Goal: Task Accomplishment & Management: Manage account settings

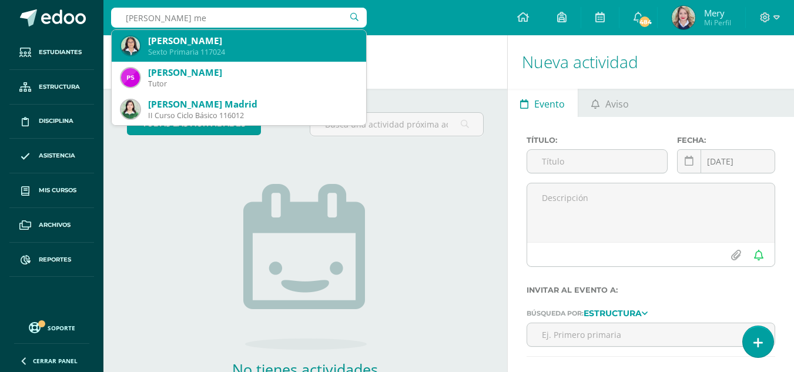
type input "ana paola mer"
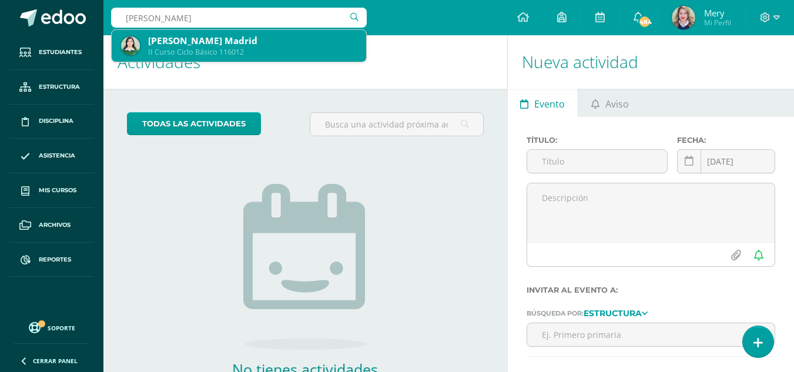
click at [157, 50] on div "II Curso Ciclo Básico 116012" at bounding box center [252, 52] width 209 height 10
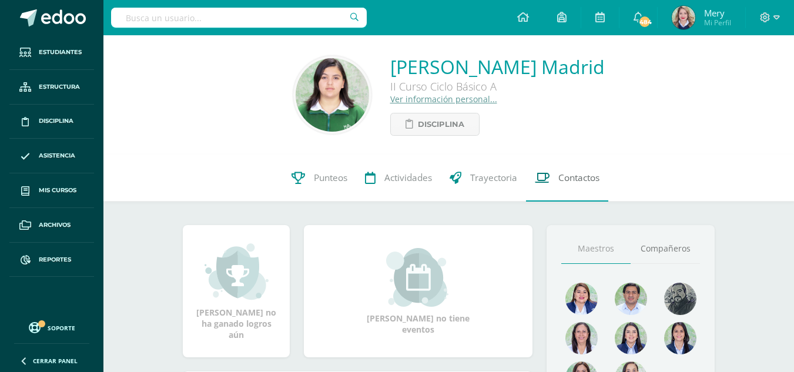
click at [575, 175] on span "Contactos" at bounding box center [578, 178] width 41 height 12
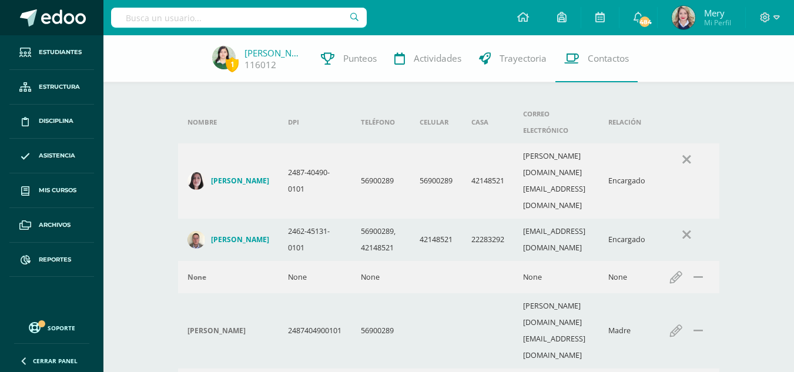
click at [0, 23] on link at bounding box center [51, 17] width 103 height 35
click at [0, 45] on li "Estudiantes" at bounding box center [51, 52] width 103 height 35
click at [2, 46] on li "Estudiantes" at bounding box center [51, 52] width 103 height 35
click at [9, 1] on link at bounding box center [51, 17] width 103 height 35
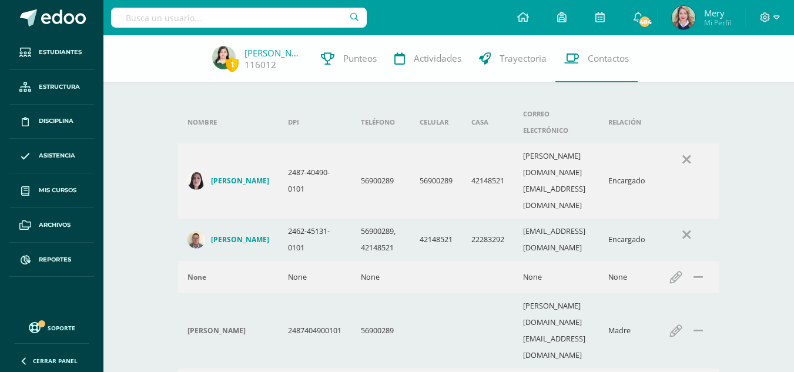
click at [191, 14] on input "text" at bounding box center [239, 18] width 256 height 20
type input "a"
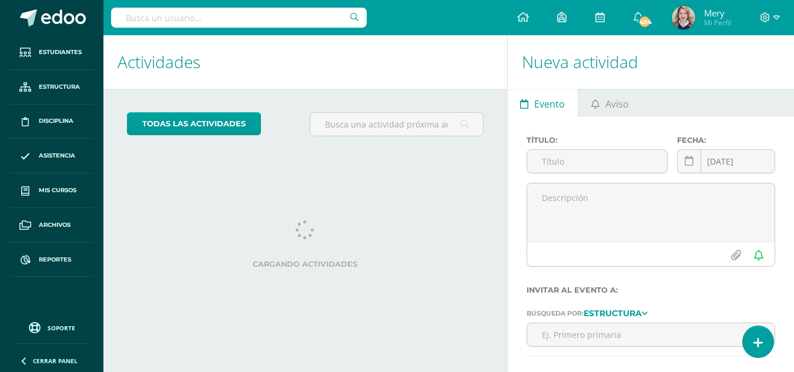
click at [191, 15] on input "text" at bounding box center [239, 18] width 256 height 20
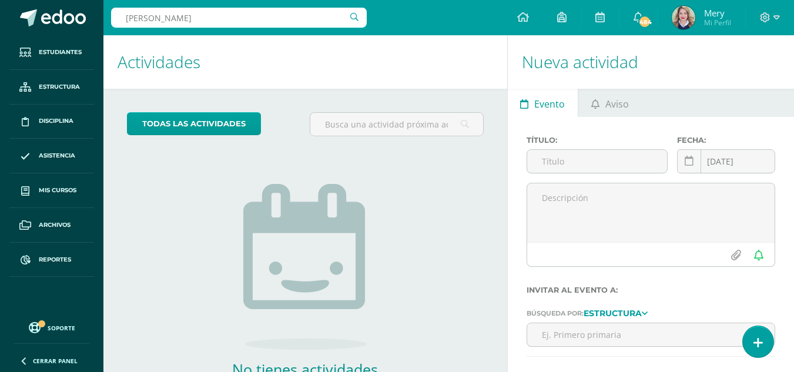
type input "arminda garcia"
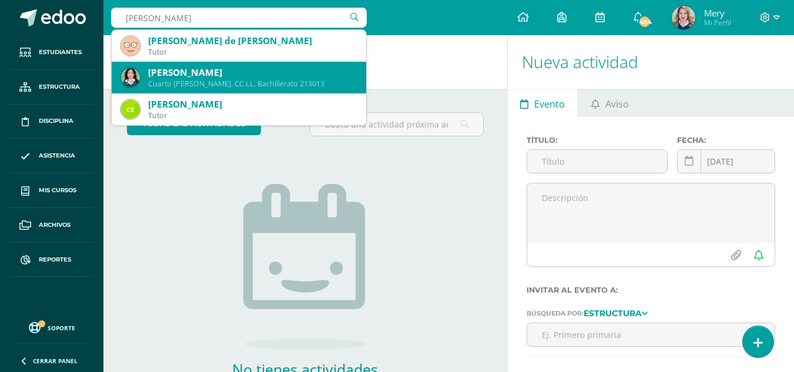
click at [205, 72] on div "Arminda María García Hernández" at bounding box center [252, 72] width 209 height 12
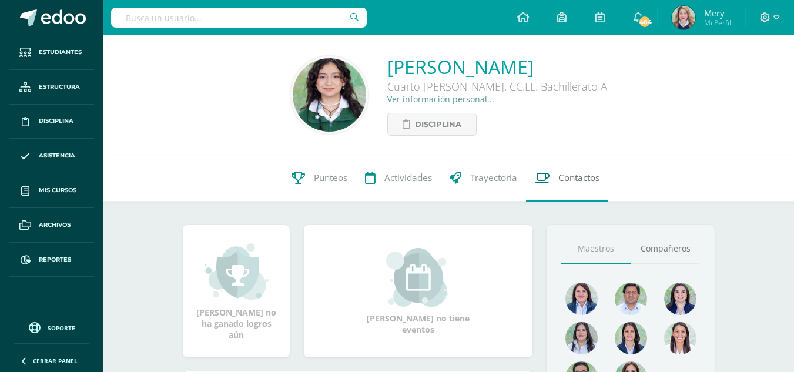
click at [572, 183] on span "Contactos" at bounding box center [578, 178] width 41 height 12
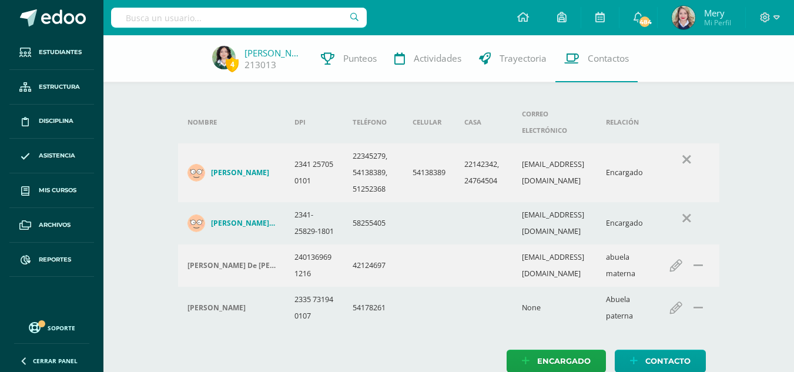
click at [184, 42] on div "4 Arminda García 213013 Punteos Actividades Trayectoria Contactos" at bounding box center [397, 58] width 794 height 47
click at [183, 25] on input "text" at bounding box center [239, 18] width 256 height 20
click at [73, 148] on link "Asistencia" at bounding box center [51, 156] width 85 height 35
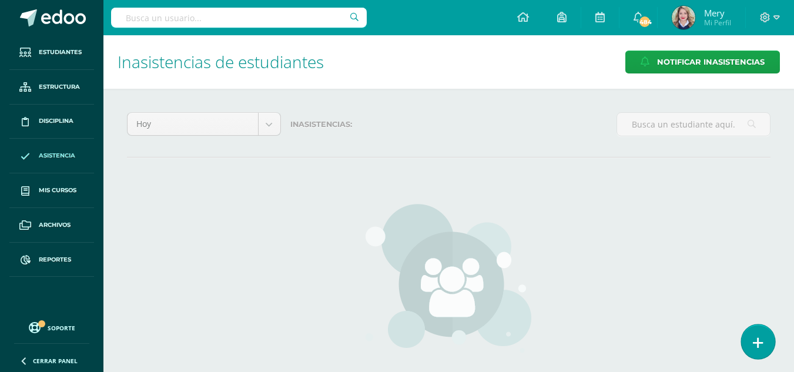
click at [751, 337] on link at bounding box center [757, 341] width 33 height 34
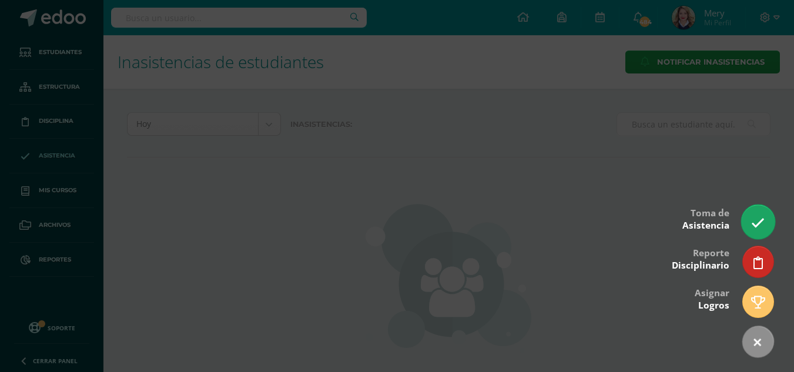
click at [759, 219] on icon at bounding box center [758, 223] width 14 height 14
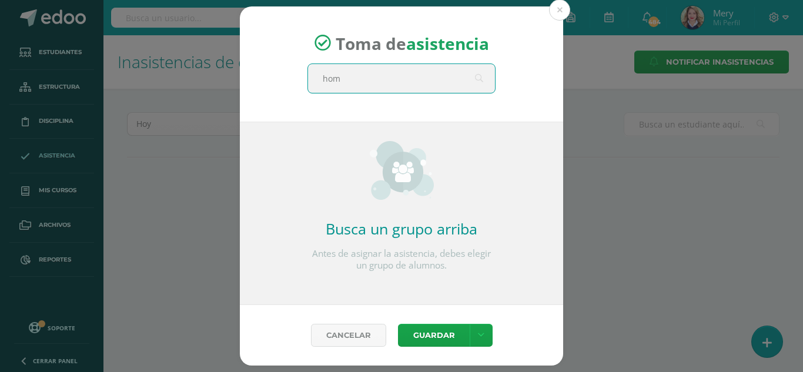
type input "home"
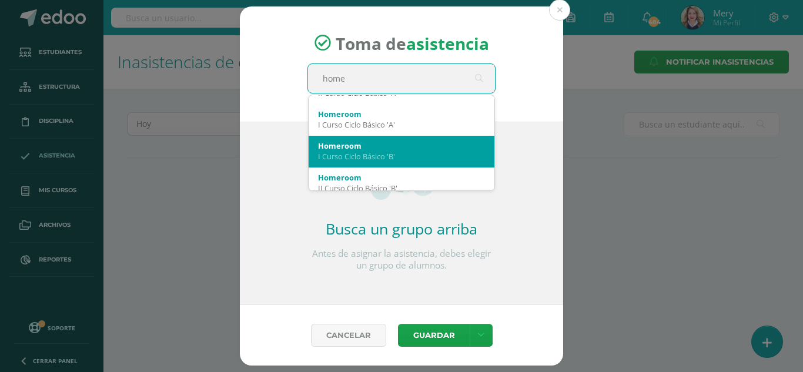
scroll to position [118, 0]
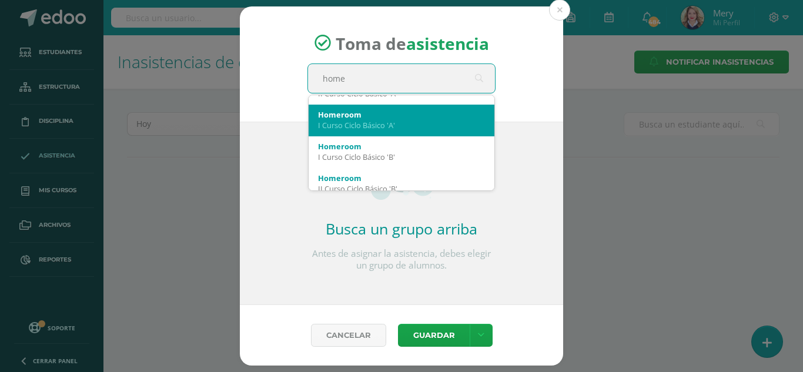
click at [373, 131] on div "Homeroom I Curso Ciclo Básico 'A'" at bounding box center [401, 120] width 167 height 31
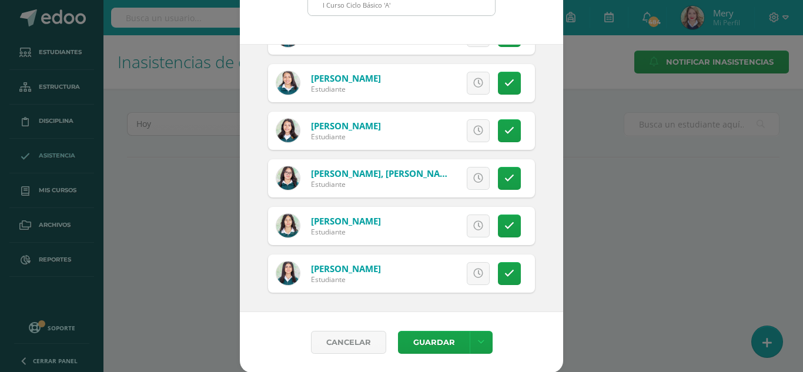
scroll to position [72, 0]
click at [502, 183] on link at bounding box center [509, 177] width 23 height 23
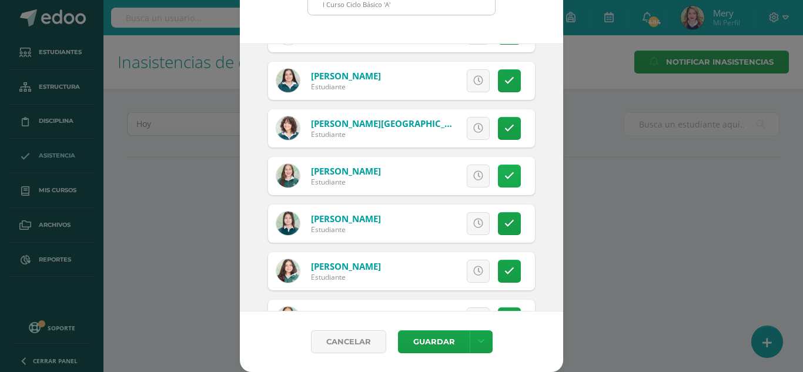
scroll to position [204, 0]
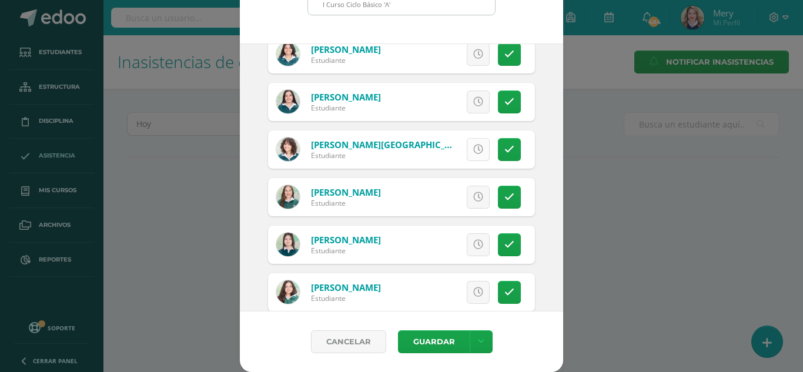
click at [467, 156] on link at bounding box center [478, 149] width 23 height 23
click at [504, 245] on icon at bounding box center [509, 245] width 10 height 10
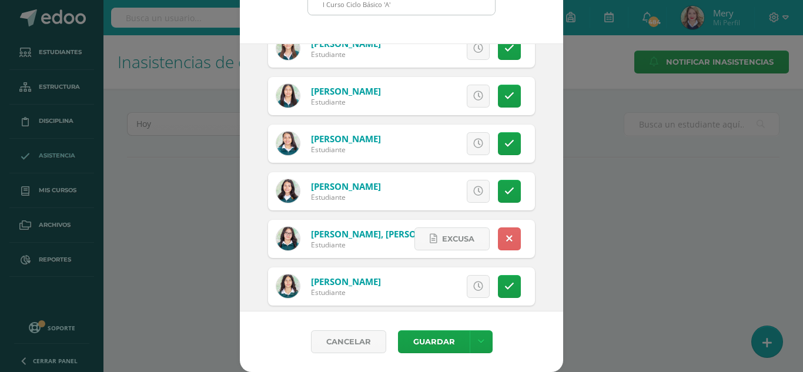
scroll to position [498, 0]
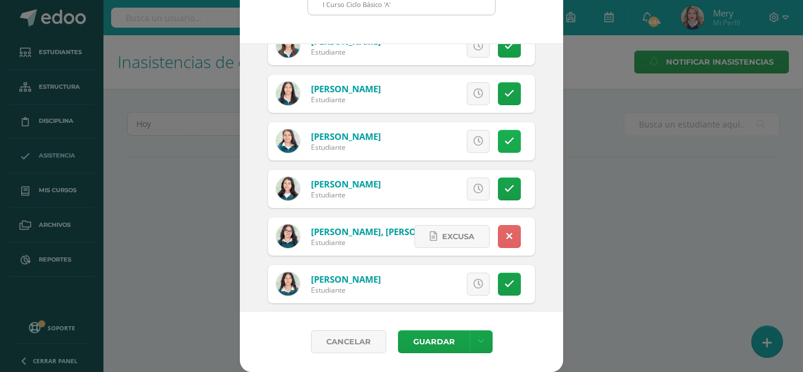
click at [504, 141] on icon at bounding box center [509, 141] width 10 height 10
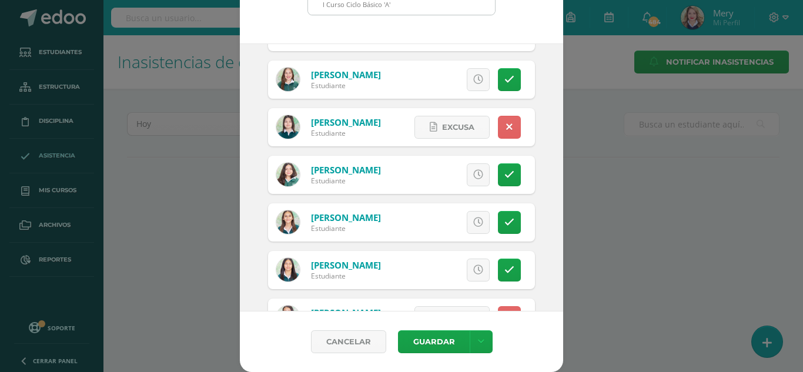
scroll to position [145, 0]
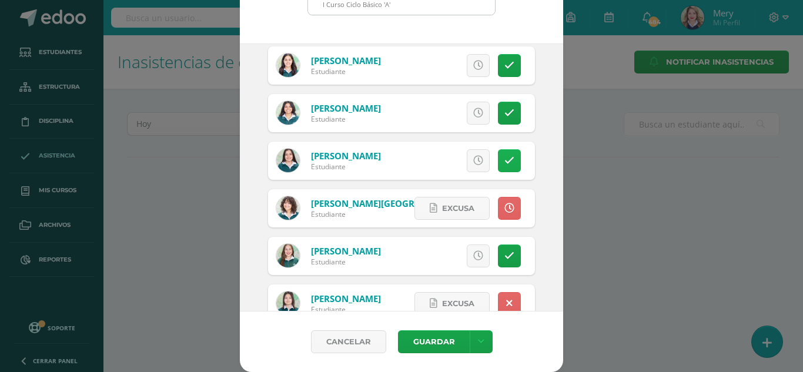
click at [504, 160] on icon at bounding box center [509, 161] width 10 height 10
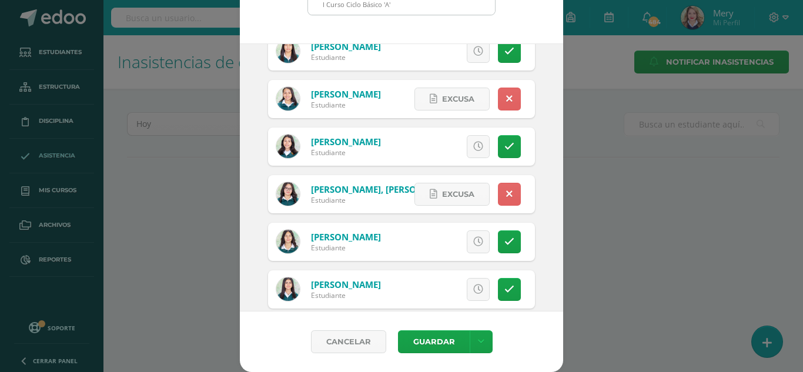
scroll to position [557, 0]
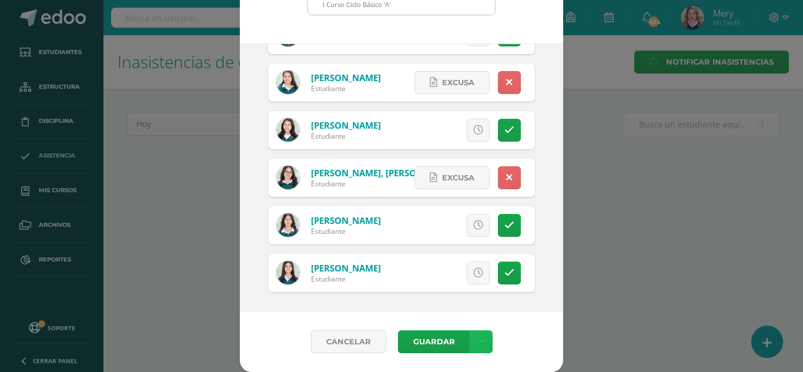
click at [478, 343] on icon at bounding box center [481, 342] width 6 height 10
click at [464, 298] on link "Guardar sin notificar inasistencias" at bounding box center [451, 297] width 129 height 28
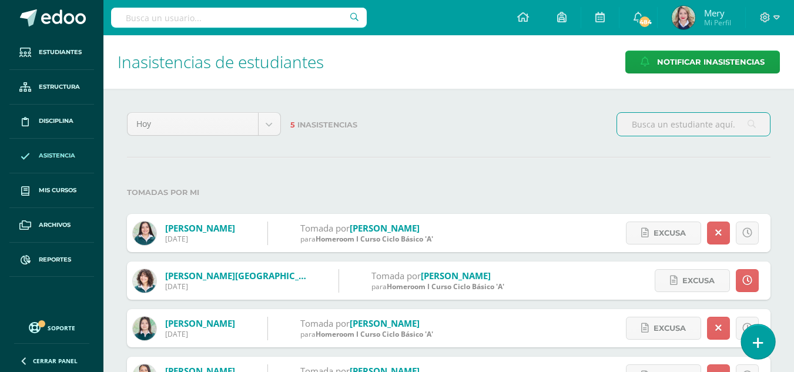
drag, startPoint x: 759, startPoint y: 344, endPoint x: 759, endPoint y: 337, distance: 6.5
click at [759, 344] on icon at bounding box center [758, 343] width 11 height 14
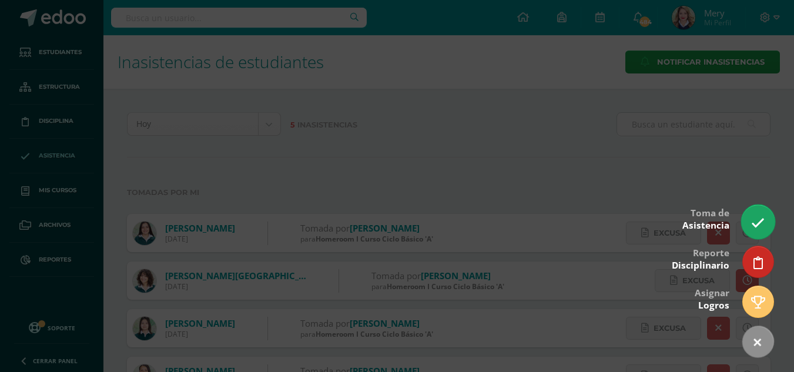
click at [766, 213] on link at bounding box center [757, 222] width 33 height 34
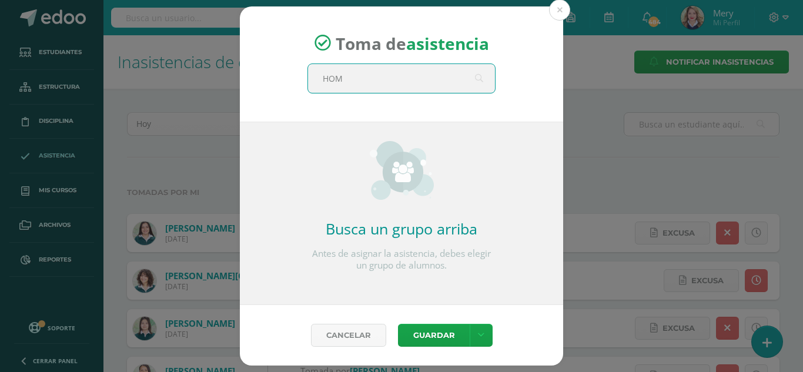
type input "HOME"
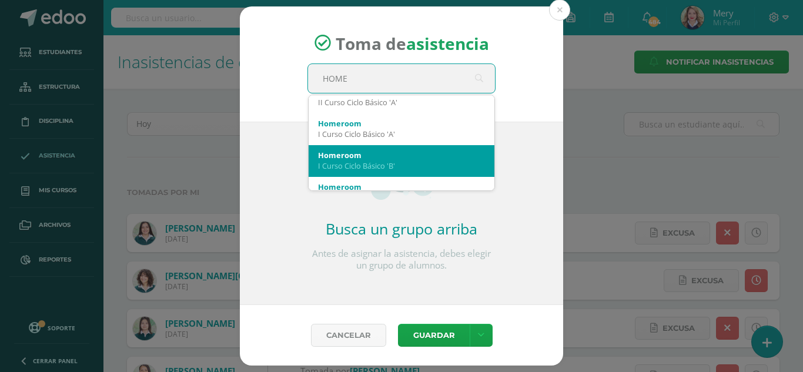
scroll to position [118, 0]
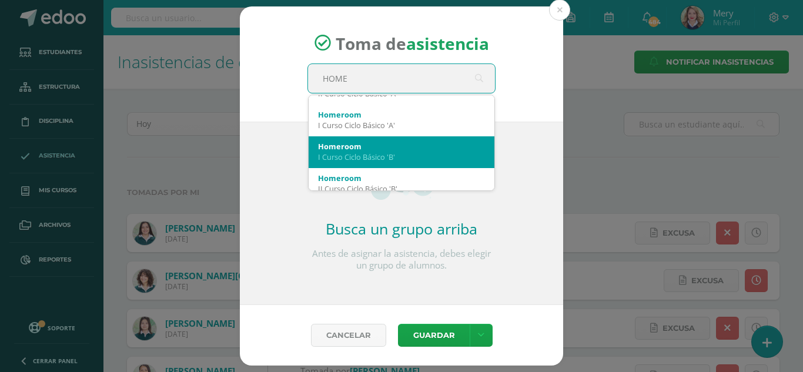
click at [382, 158] on div "I Curso Ciclo Básico 'B'" at bounding box center [401, 157] width 167 height 11
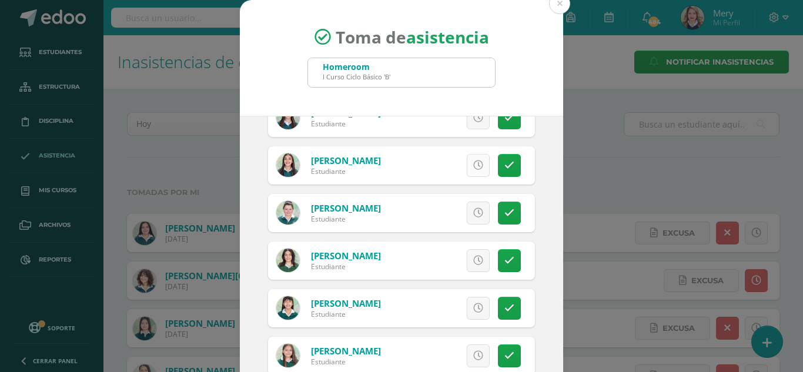
click at [467, 172] on link at bounding box center [478, 165] width 23 height 23
click at [469, 222] on link at bounding box center [478, 213] width 23 height 23
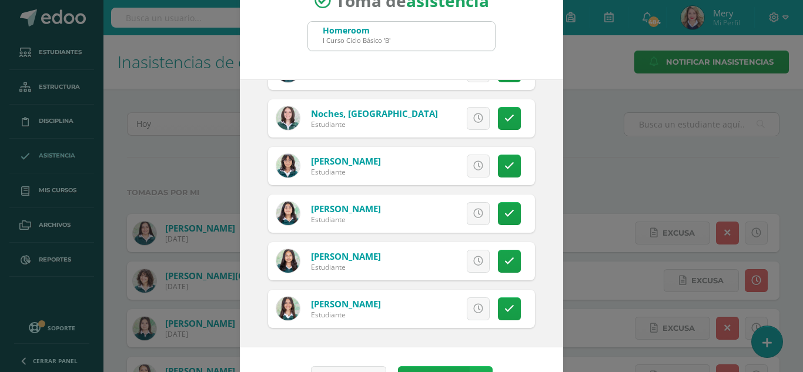
scroll to position [72, 0]
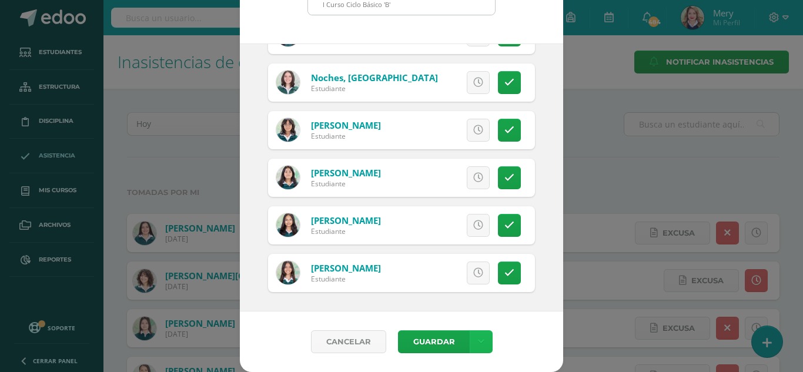
drag, startPoint x: 476, startPoint y: 335, endPoint x: 472, endPoint y: 307, distance: 28.5
click at [476, 336] on link at bounding box center [481, 341] width 23 height 23
click at [468, 297] on link "Guardar sin notificar inasistencias" at bounding box center [451, 297] width 129 height 28
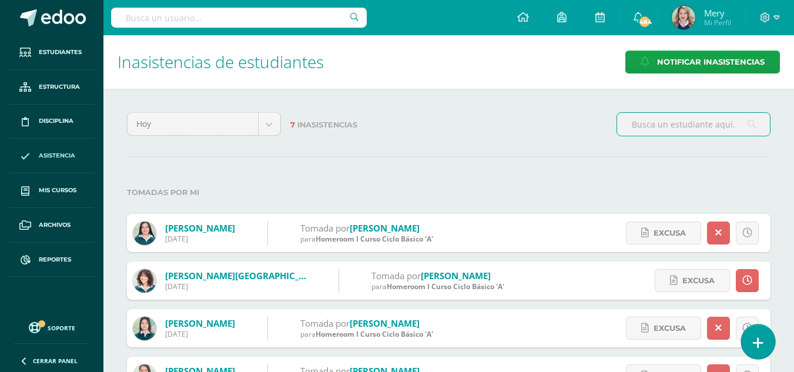
click at [763, 342] on link at bounding box center [757, 341] width 33 height 34
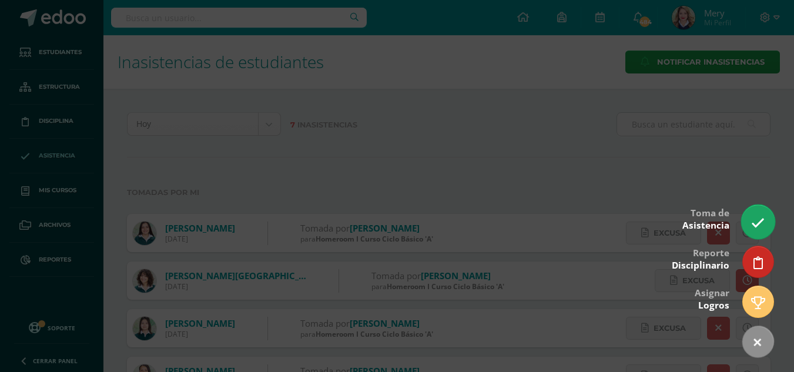
click at [760, 222] on icon at bounding box center [758, 223] width 14 height 14
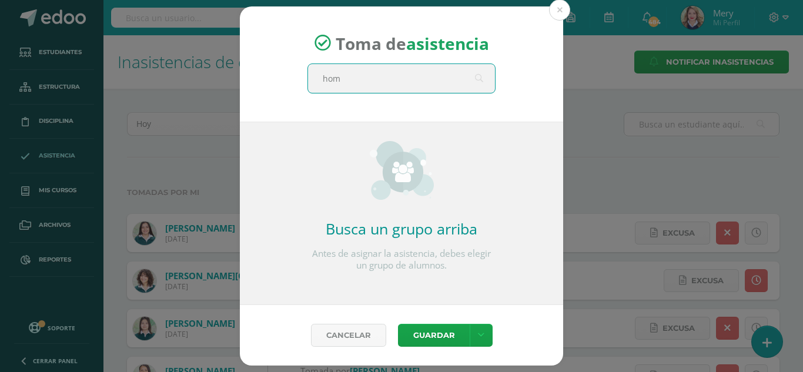
type input "home"
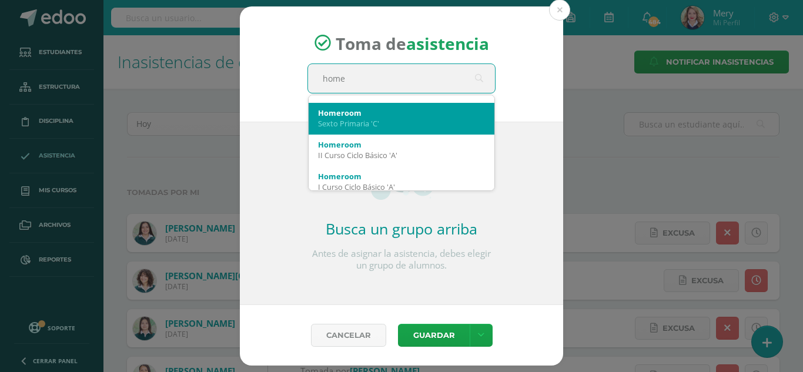
scroll to position [82, 0]
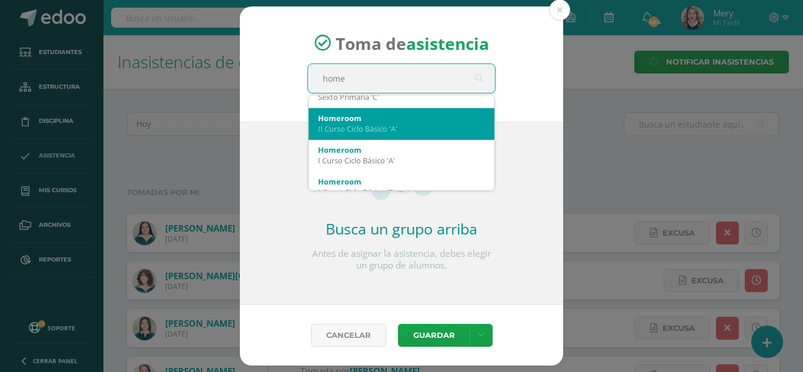
click at [373, 135] on div "Homeroom II Curso Ciclo Básico 'A'" at bounding box center [401, 123] width 167 height 31
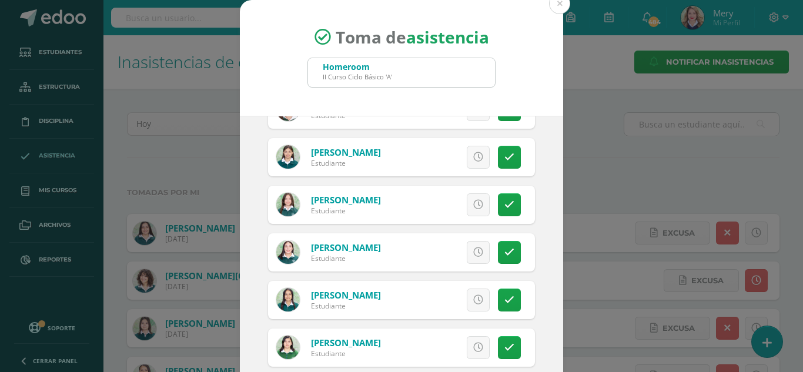
scroll to position [353, 0]
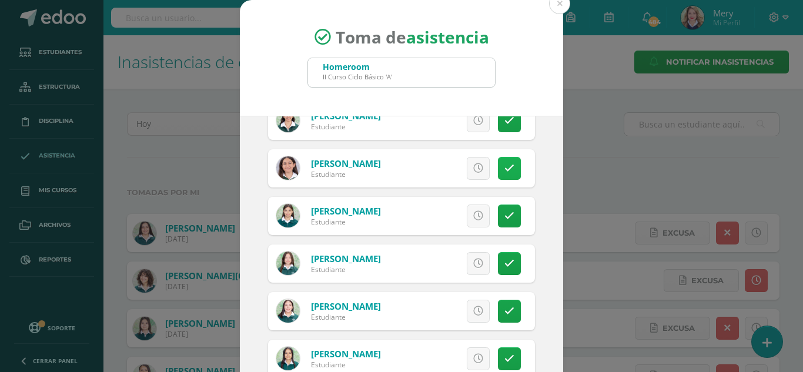
click at [507, 172] on link at bounding box center [509, 168] width 23 height 23
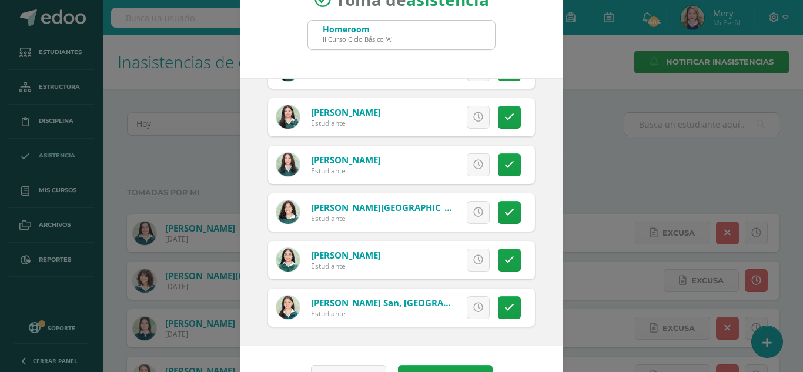
scroll to position [72, 0]
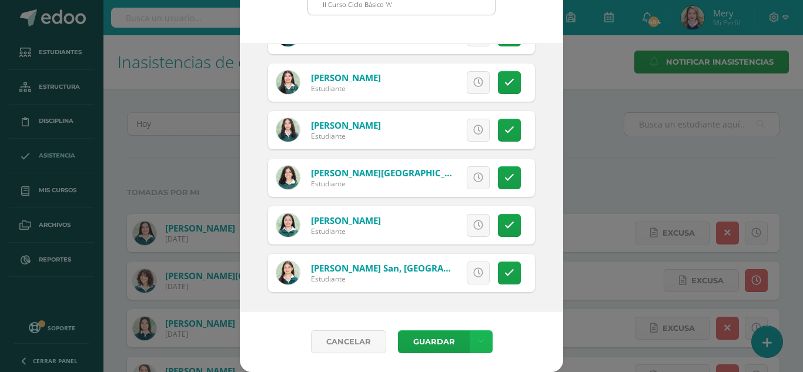
click at [478, 341] on link at bounding box center [481, 341] width 23 height 23
click at [450, 290] on link "Guardar sin notificar inasistencias" at bounding box center [451, 297] width 129 height 28
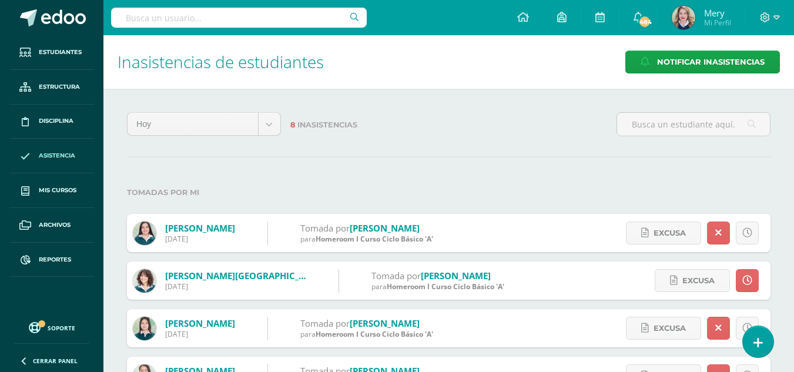
click at [775, 339] on div "Hoy Hoy Esta semana Este mes Este ciclo 8 Inasistencias Tomadas por mi Fernánde…" at bounding box center [448, 370] width 691 height 563
click at [763, 338] on link at bounding box center [757, 341] width 33 height 34
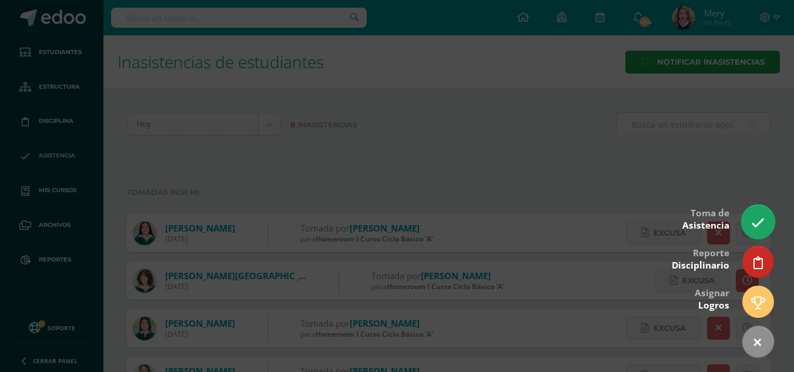
click at [767, 224] on link at bounding box center [757, 222] width 33 height 34
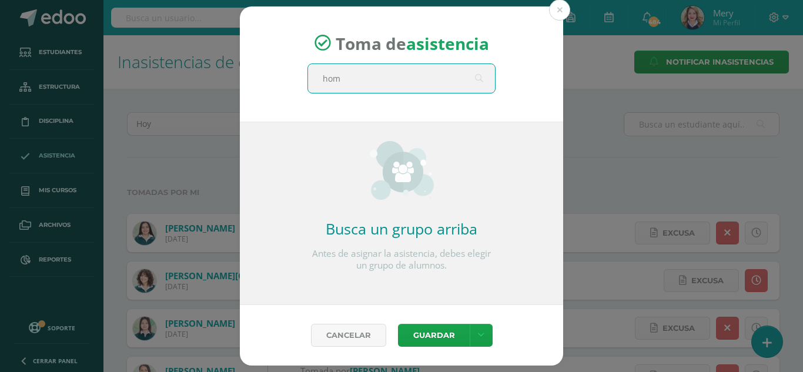
type input "home"
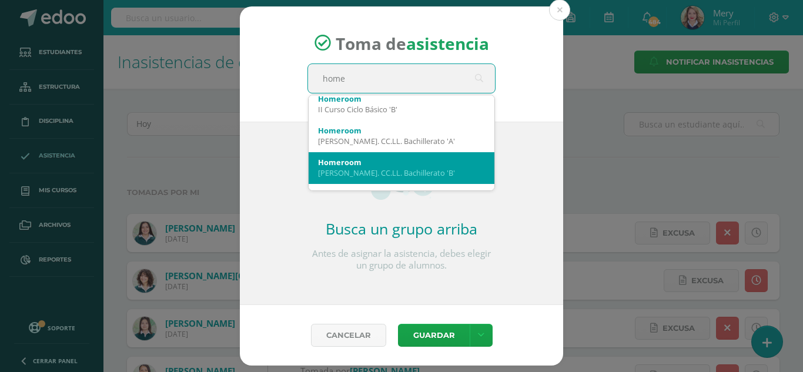
scroll to position [176, 0]
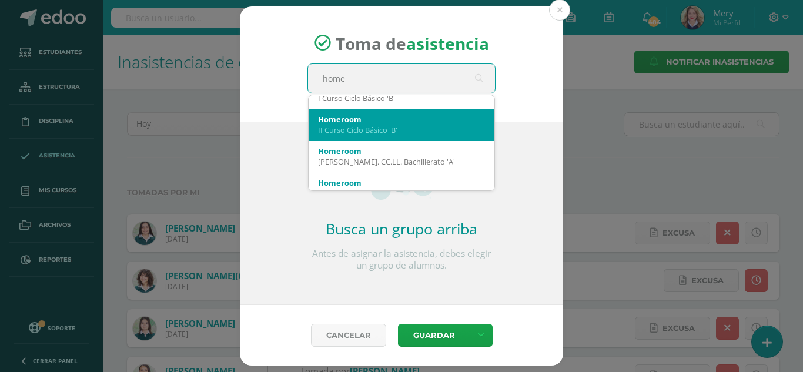
click at [400, 130] on div "II Curso Ciclo Básico 'B'" at bounding box center [401, 130] width 167 height 11
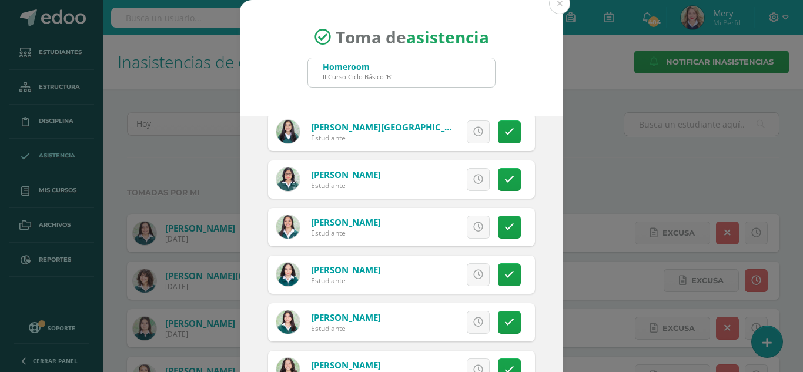
scroll to position [411, 0]
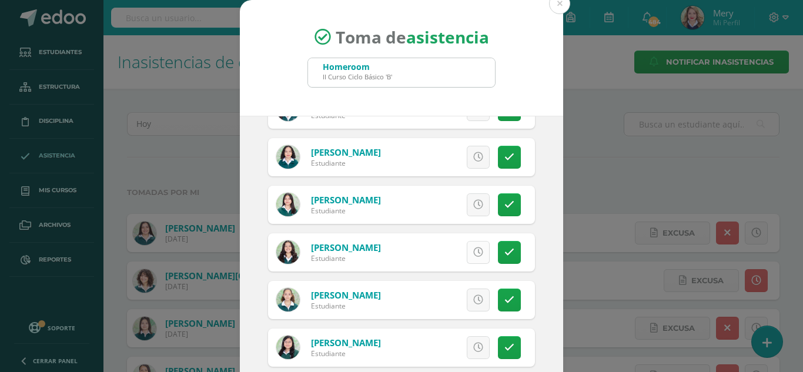
click at [471, 258] on link at bounding box center [478, 252] width 23 height 23
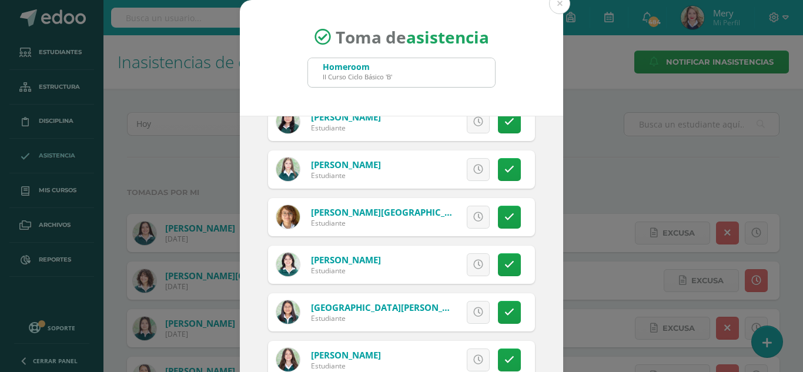
scroll to position [629, 0]
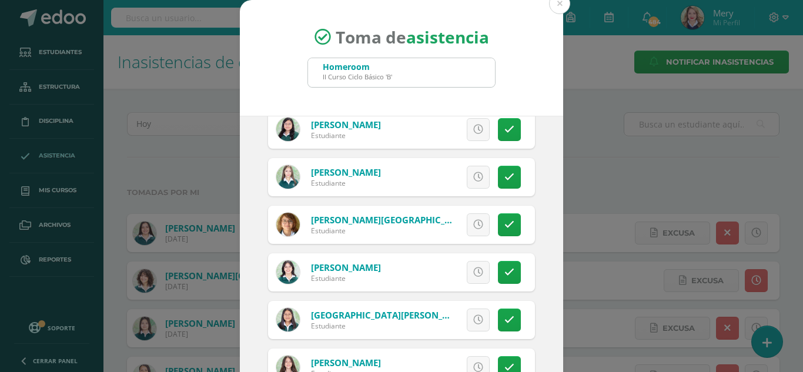
click at [467, 230] on link at bounding box center [478, 224] width 23 height 23
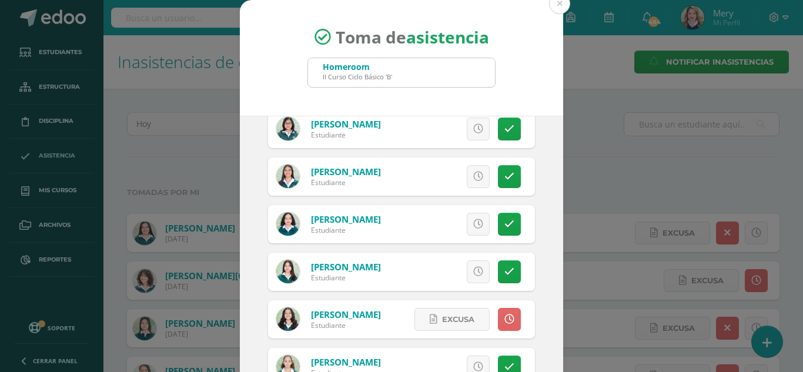
scroll to position [277, 0]
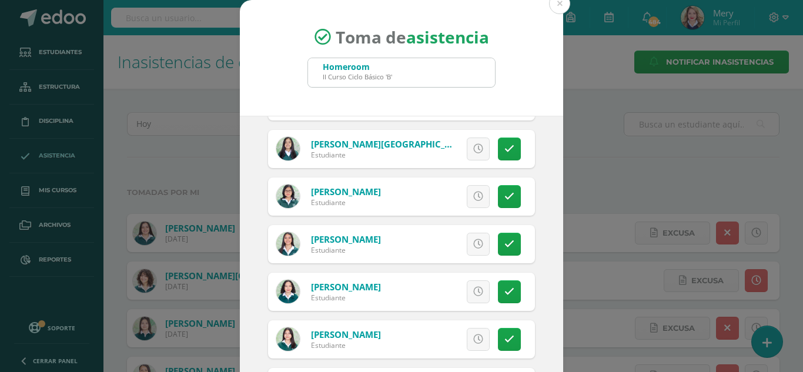
click at [470, 246] on link at bounding box center [478, 244] width 23 height 23
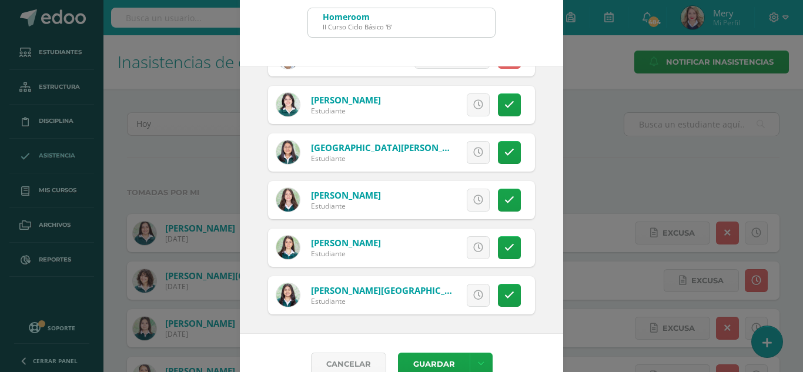
scroll to position [72, 0]
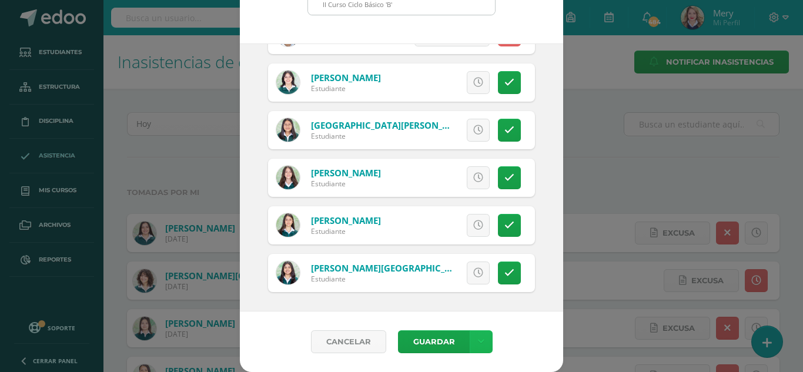
click at [478, 341] on icon at bounding box center [481, 342] width 6 height 10
click at [469, 290] on link "Guardar sin notificar inasistencias" at bounding box center [451, 297] width 129 height 28
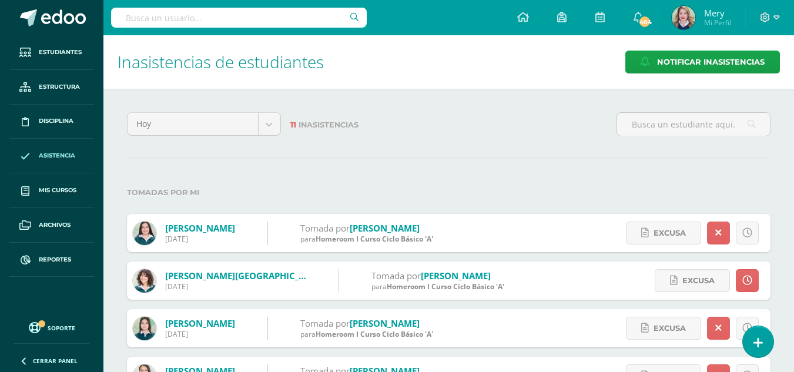
drag, startPoint x: 764, startPoint y: 339, endPoint x: 768, endPoint y: 318, distance: 21.6
click at [764, 339] on link at bounding box center [758, 341] width 31 height 31
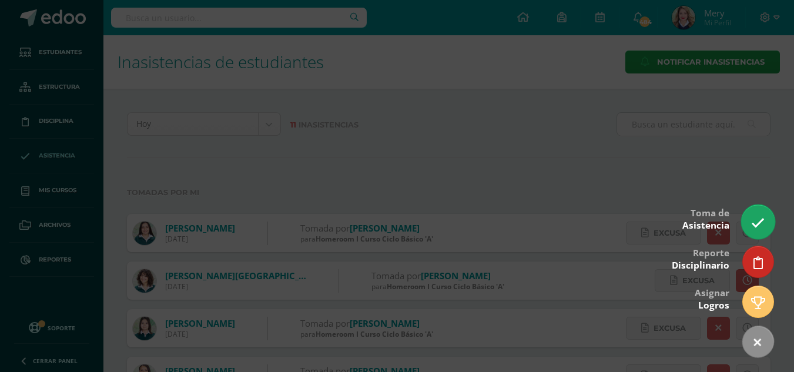
click at [755, 226] on icon at bounding box center [758, 223] width 14 height 14
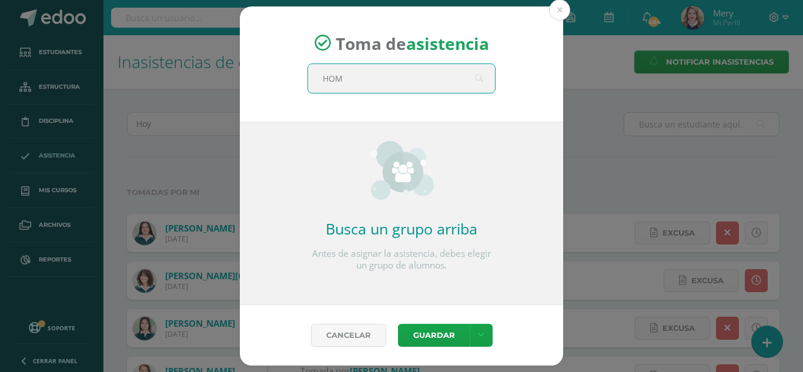
type input "HOME"
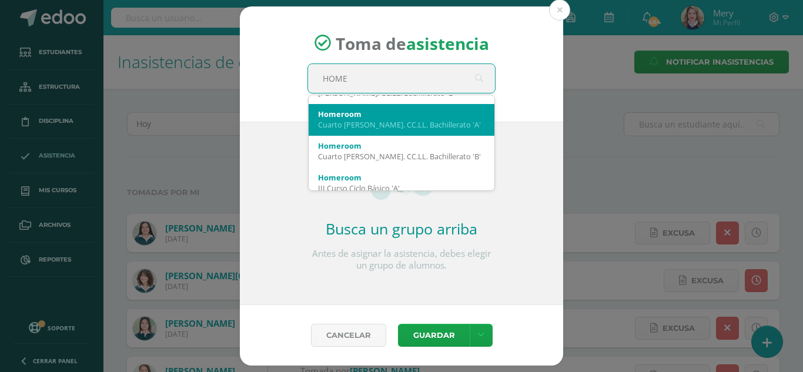
scroll to position [294, 0]
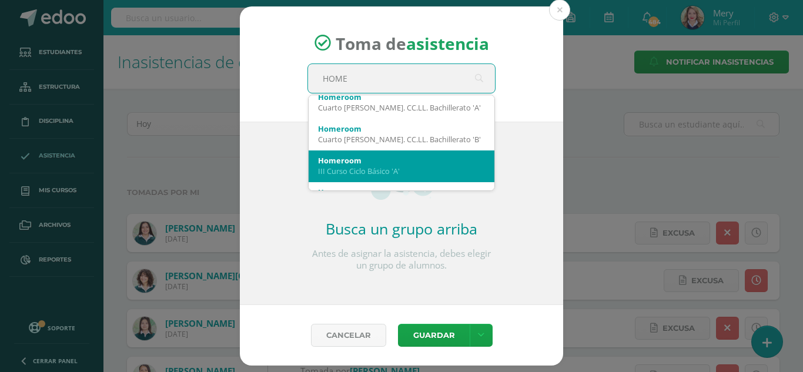
click at [358, 160] on div "Homeroom" at bounding box center [401, 160] width 167 height 11
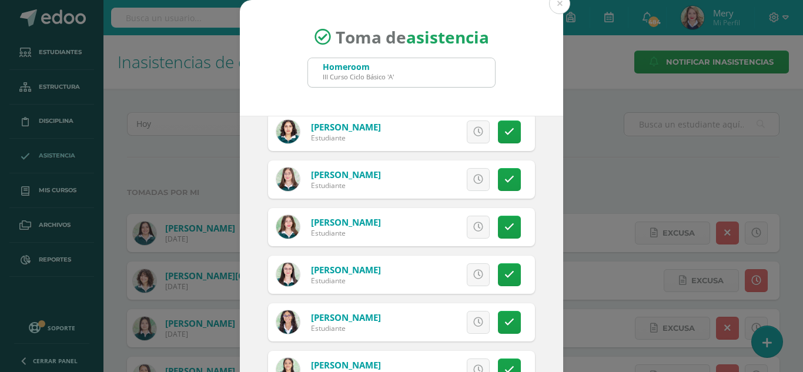
click at [510, 277] on div "Excusa Detalles sobre excusa: Añadir excusa a todas las inasistencias del día C…" at bounding box center [450, 275] width 169 height 38
click at [504, 277] on icon at bounding box center [509, 275] width 10 height 10
click at [506, 277] on icon at bounding box center [509, 275] width 6 height 10
click at [473, 229] on icon at bounding box center [478, 227] width 10 height 10
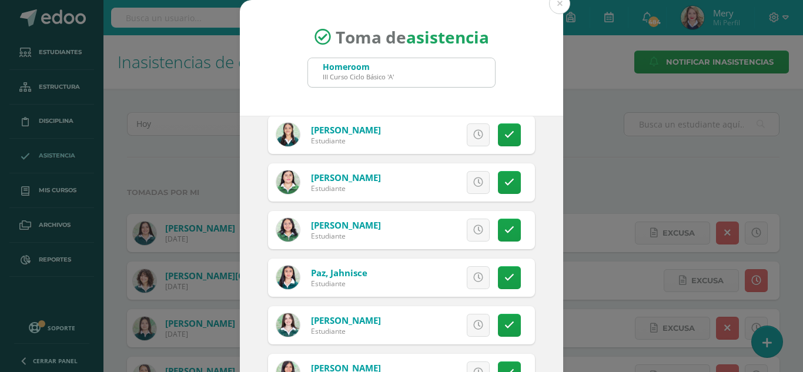
scroll to position [646, 0]
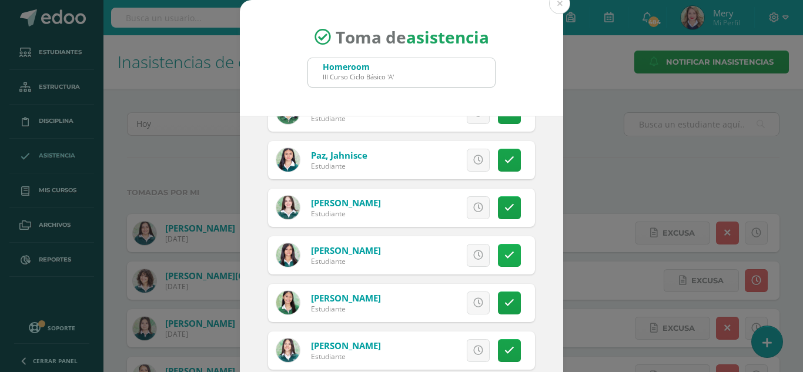
click at [504, 258] on icon at bounding box center [509, 255] width 10 height 10
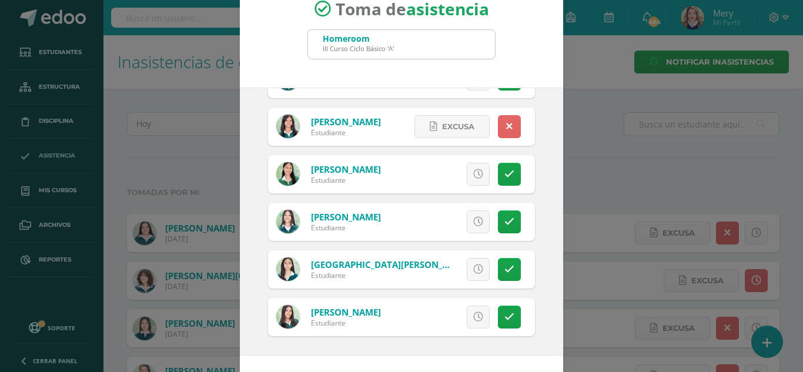
scroll to position [72, 0]
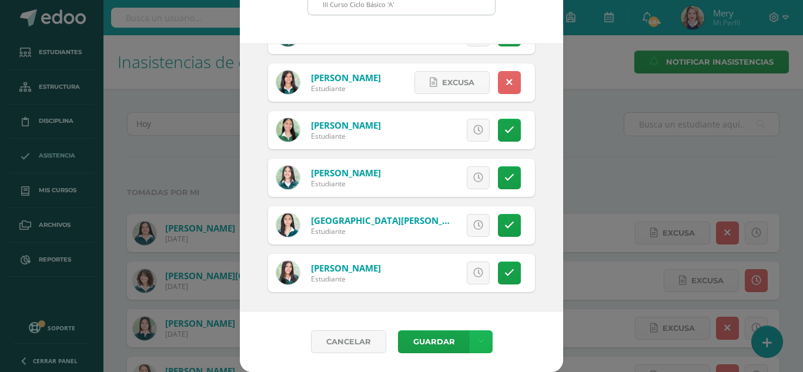
click at [480, 339] on link at bounding box center [481, 341] width 23 height 23
click at [460, 294] on link "Guardar sin notificar inasistencias" at bounding box center [451, 297] width 129 height 28
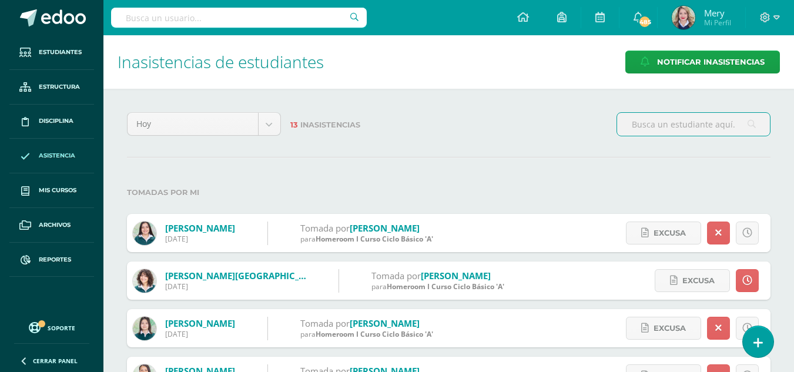
click at [160, 15] on input "text" at bounding box center [239, 18] width 256 height 20
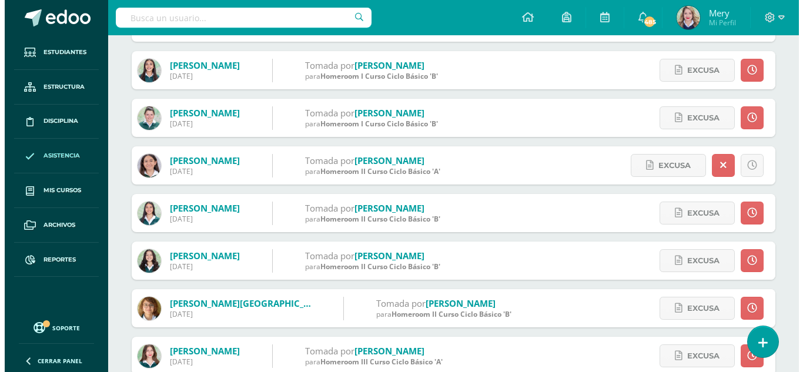
scroll to position [400, 0]
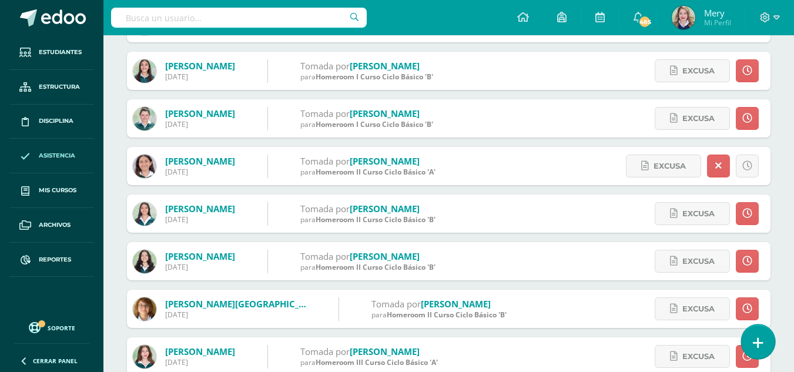
click at [756, 343] on icon at bounding box center [758, 343] width 11 height 14
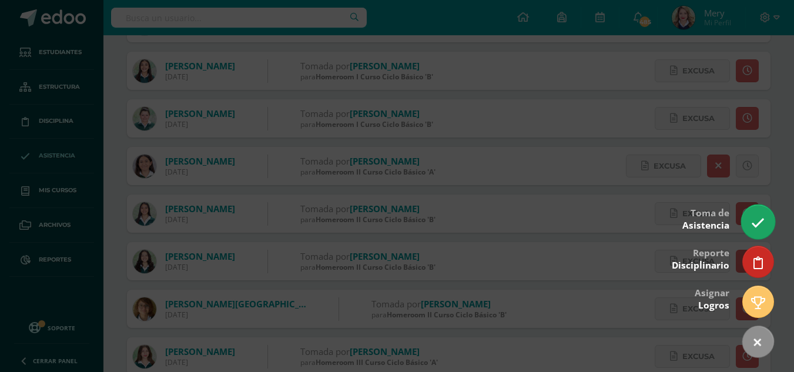
click at [755, 229] on icon at bounding box center [758, 223] width 14 height 14
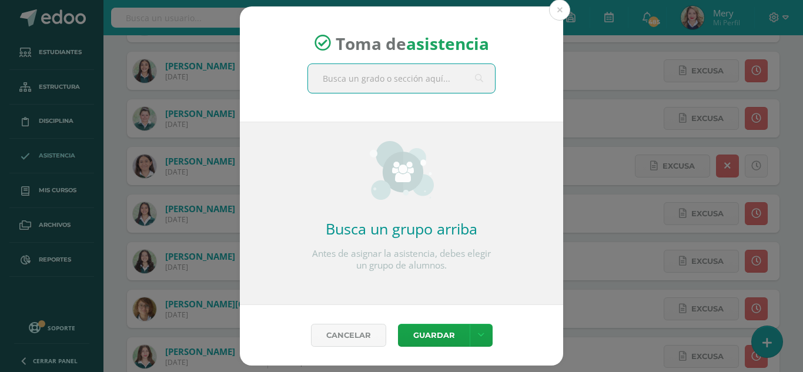
click at [444, 79] on input "text" at bounding box center [401, 78] width 187 height 29
type input "HOME"
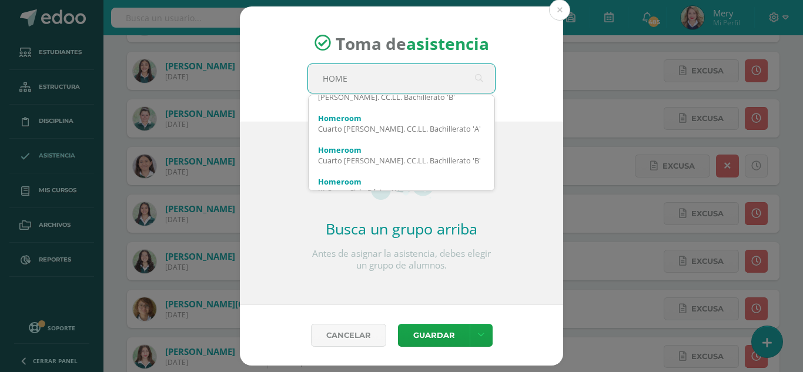
scroll to position [317, 0]
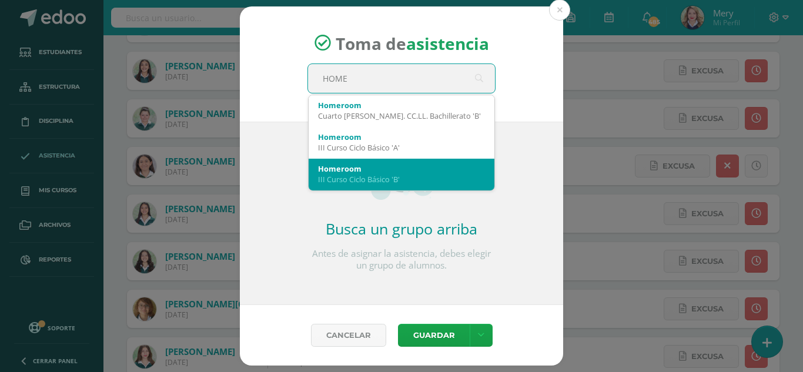
click at [377, 170] on div "Homeroom" at bounding box center [401, 168] width 167 height 11
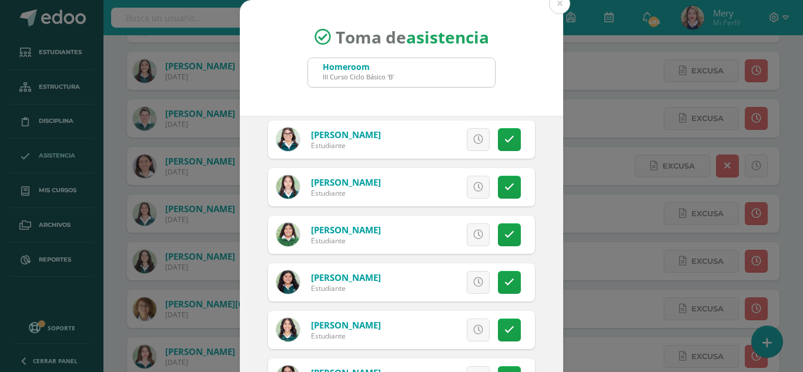
scroll to position [118, 0]
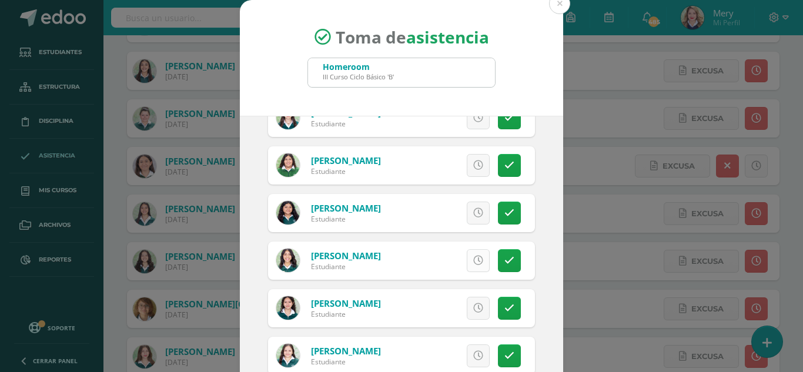
click at [467, 257] on link at bounding box center [478, 260] width 23 height 23
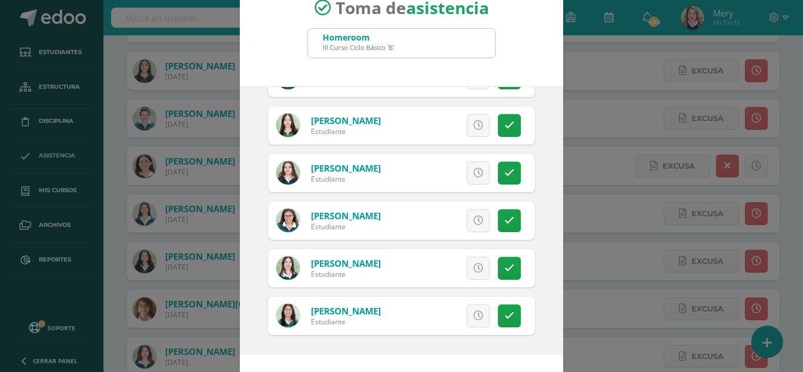
scroll to position [72, 0]
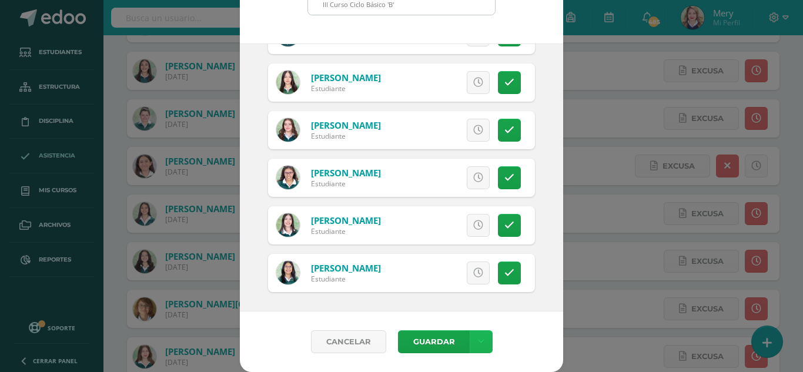
click at [480, 336] on link at bounding box center [481, 341] width 23 height 23
click at [471, 291] on link "Guardar sin notificar inasistencias" at bounding box center [451, 297] width 129 height 28
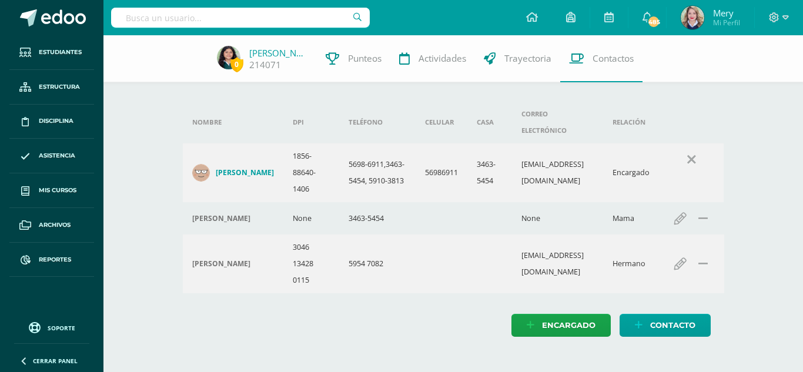
click at [276, 9] on input "text" at bounding box center [240, 18] width 259 height 20
type input "[PERSON_NAME]"
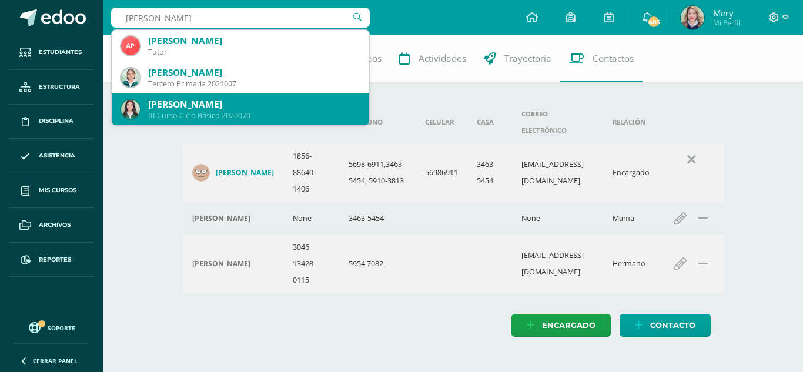
click at [267, 101] on div "[PERSON_NAME]" at bounding box center [254, 104] width 212 height 12
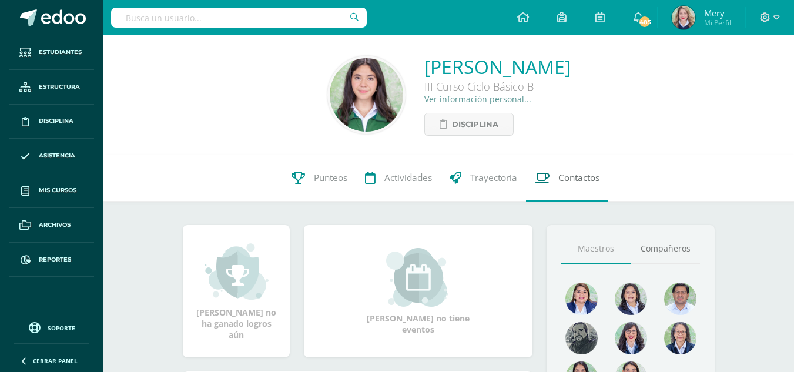
click at [564, 187] on link "Contactos" at bounding box center [567, 178] width 82 height 47
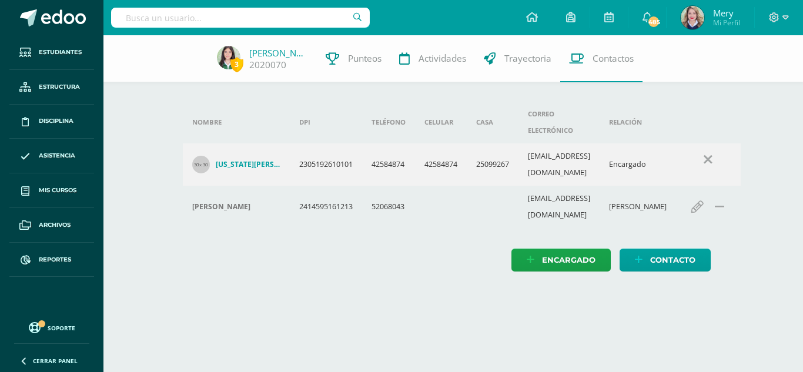
click at [323, 24] on input "text" at bounding box center [240, 18] width 259 height 20
type input "AEMY PARRRA"
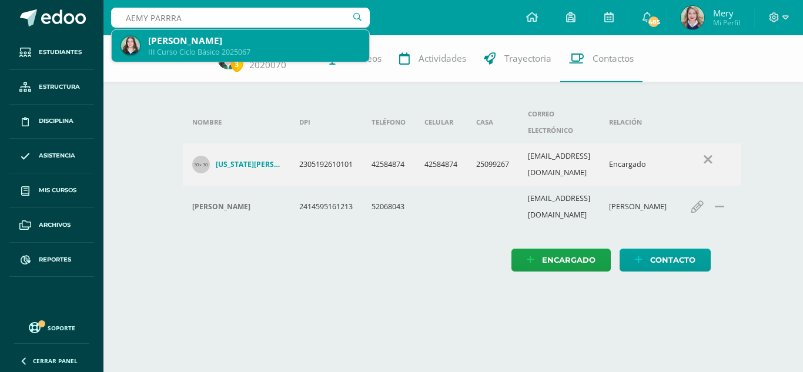
click at [303, 49] on div "III Curso Ciclo Básico 2025067" at bounding box center [254, 52] width 212 height 10
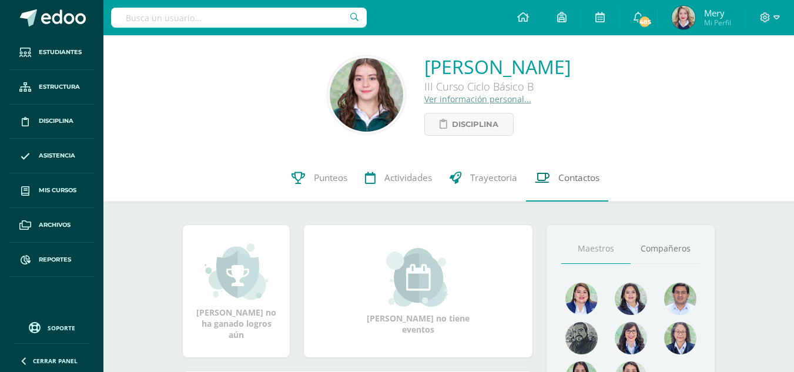
click at [566, 184] on span "Contactos" at bounding box center [578, 178] width 41 height 12
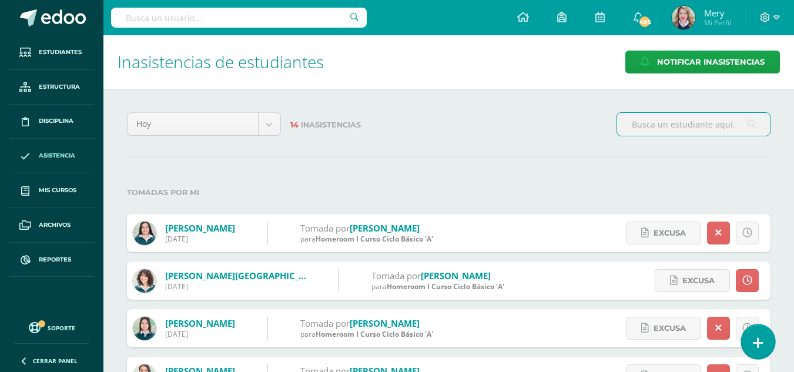
click at [763, 343] on link at bounding box center [757, 341] width 33 height 34
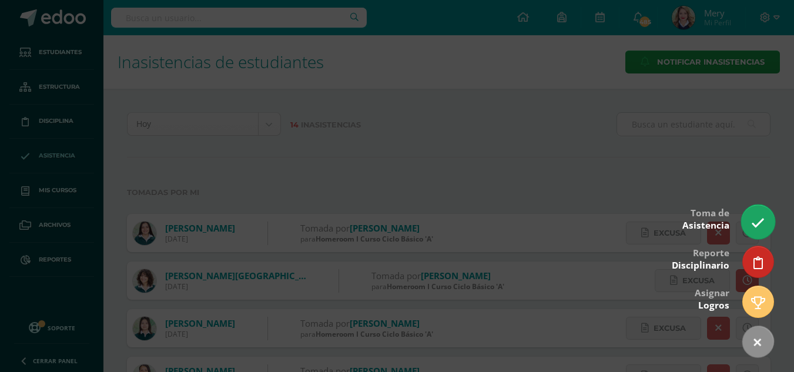
click at [754, 219] on icon at bounding box center [758, 223] width 14 height 14
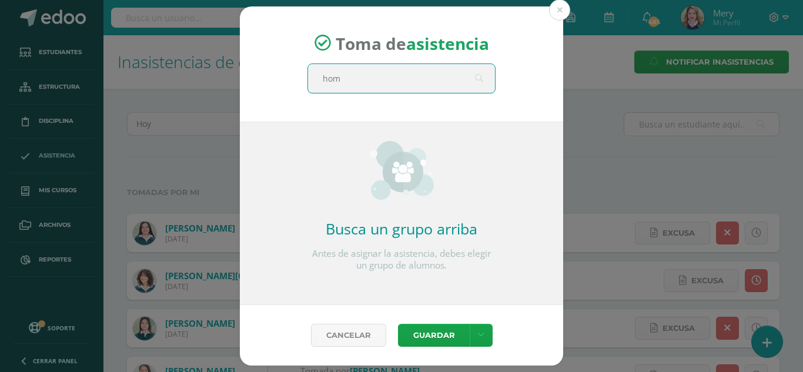
type input "home"
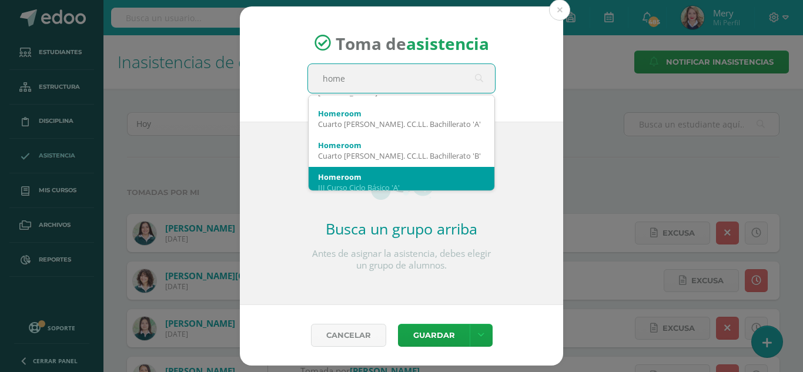
scroll to position [259, 0]
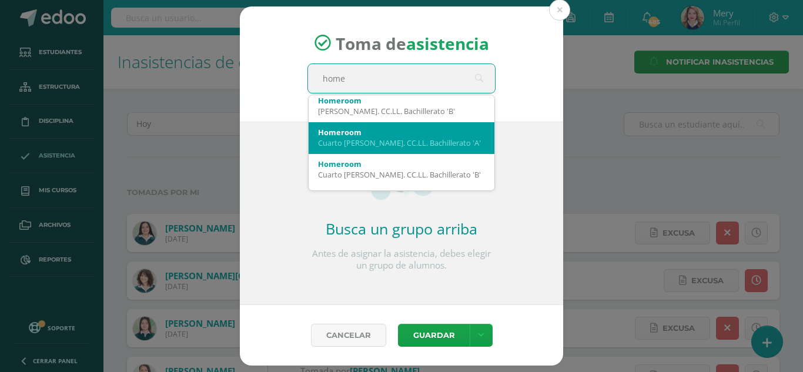
click at [435, 140] on div "Cuarto Bach. CC.LL. Bachillerato 'A'" at bounding box center [401, 143] width 167 height 11
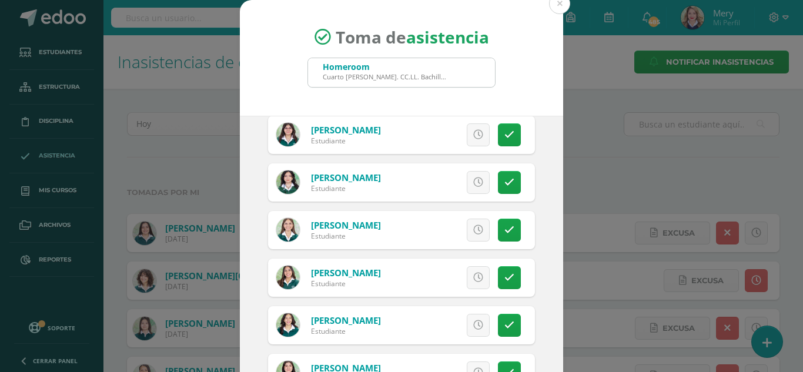
scroll to position [294, 0]
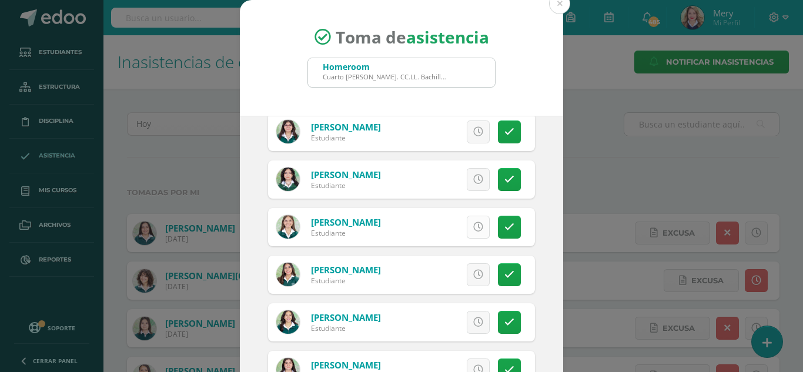
click at [473, 227] on icon at bounding box center [478, 227] width 10 height 10
click at [473, 182] on icon at bounding box center [478, 180] width 10 height 10
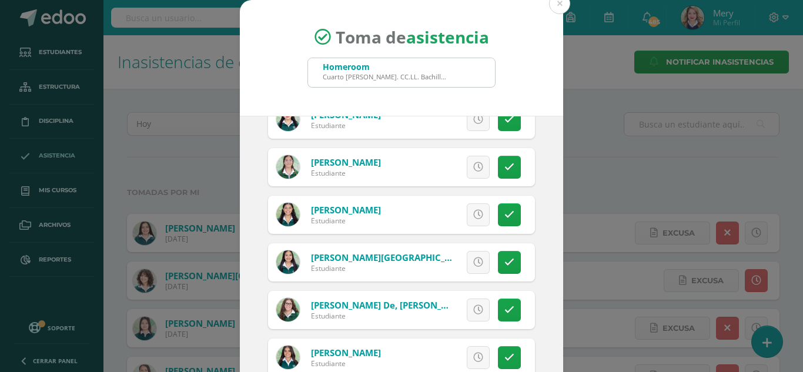
scroll to position [882, 0]
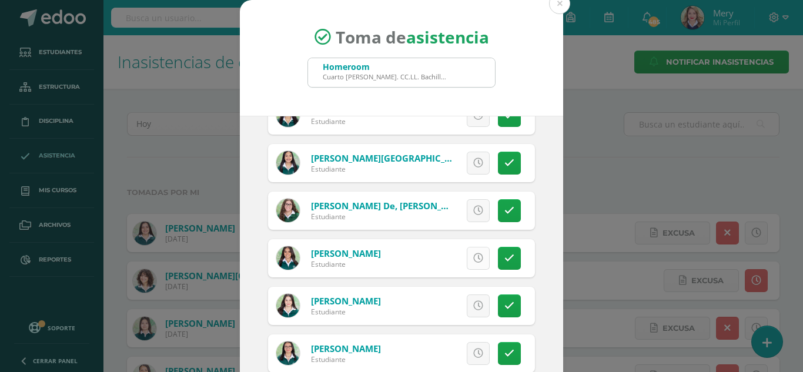
click at [471, 261] on link at bounding box center [478, 258] width 23 height 23
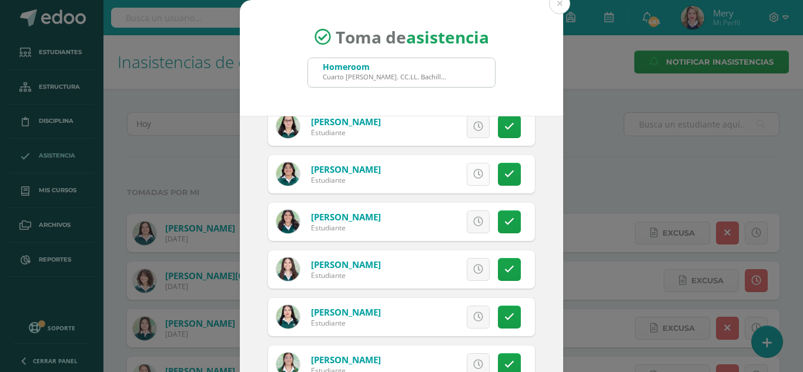
scroll to position [537, 0]
click at [504, 223] on icon at bounding box center [509, 222] width 10 height 10
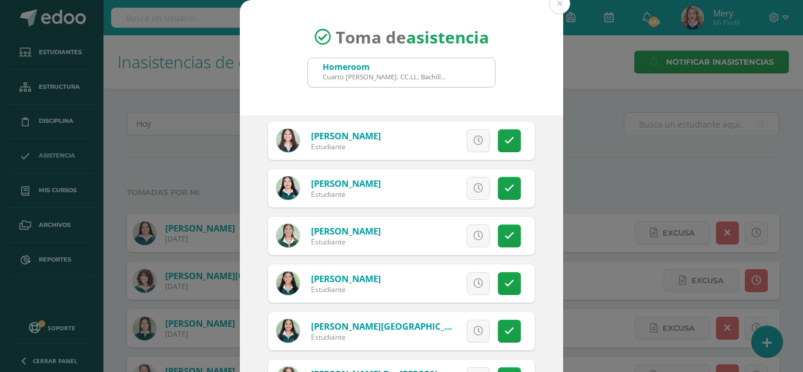
scroll to position [890, 0]
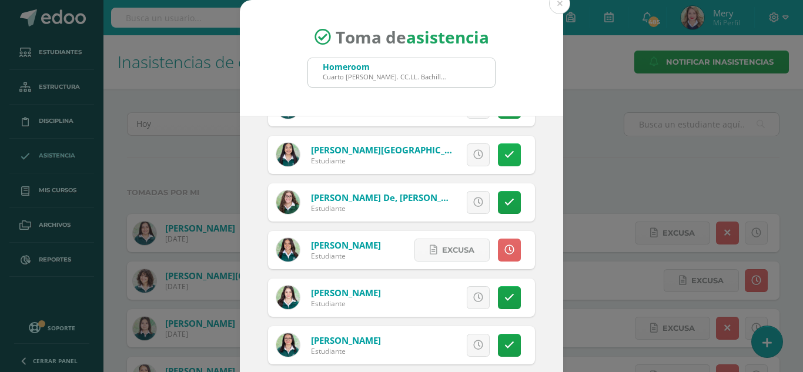
click at [504, 153] on icon at bounding box center [509, 155] width 10 height 10
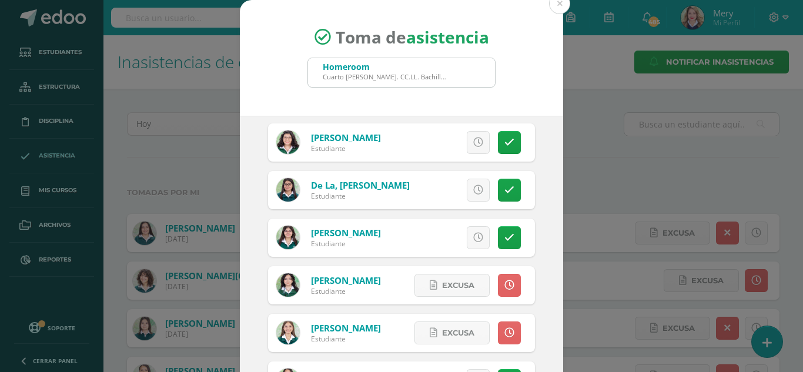
scroll to position [185, 0]
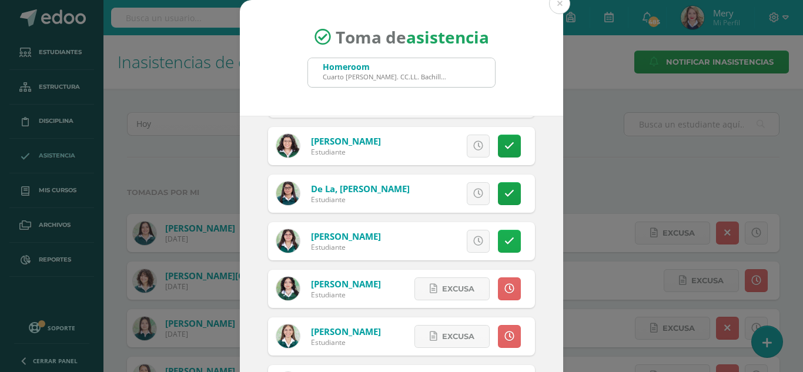
click at [498, 230] on link at bounding box center [509, 241] width 23 height 23
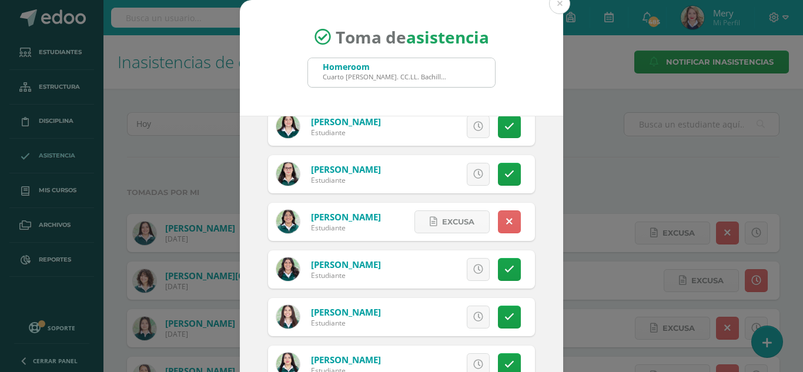
scroll to position [655, 0]
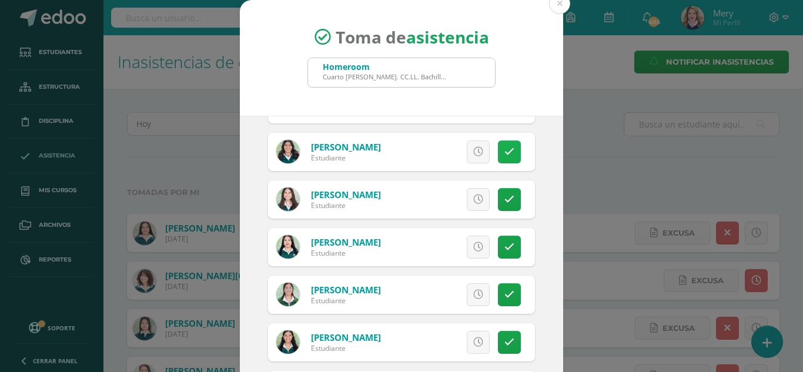
click at [504, 151] on link at bounding box center [509, 151] width 23 height 23
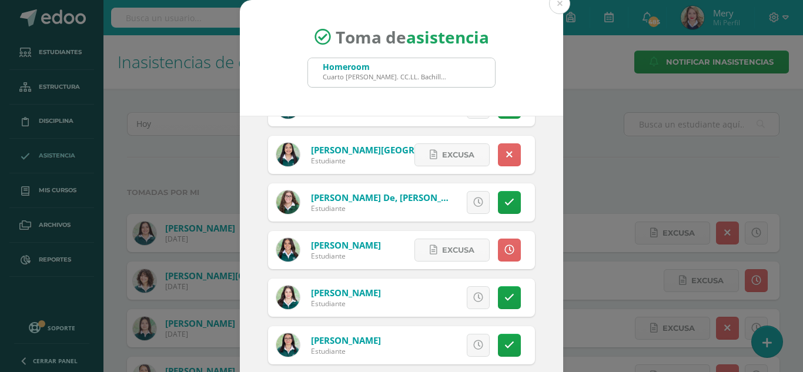
scroll to position [72, 0]
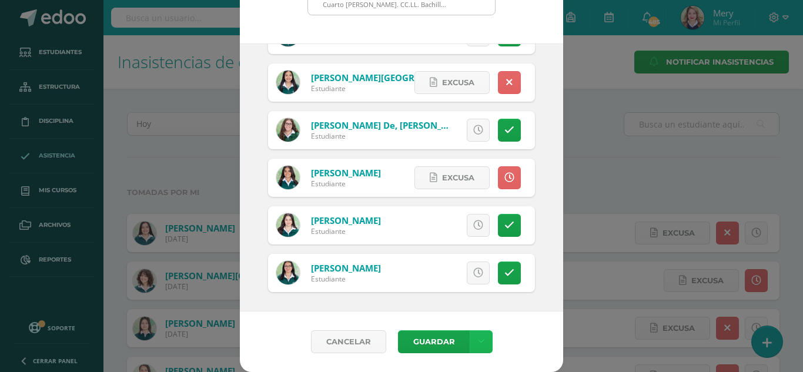
drag, startPoint x: 481, startPoint y: 342, endPoint x: 481, endPoint y: 330, distance: 11.8
click at [481, 342] on link at bounding box center [481, 341] width 23 height 23
click at [468, 293] on link "Guardar sin notificar inasistencias" at bounding box center [451, 297] width 129 height 28
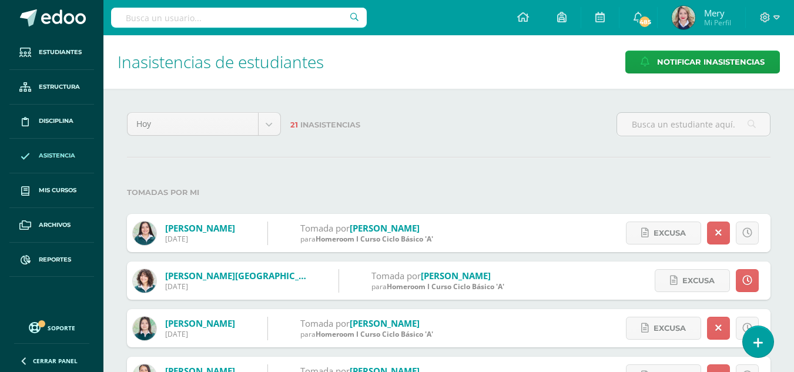
drag, startPoint x: 765, startPoint y: 340, endPoint x: 770, endPoint y: 324, distance: 16.6
click at [765, 340] on link at bounding box center [758, 341] width 31 height 31
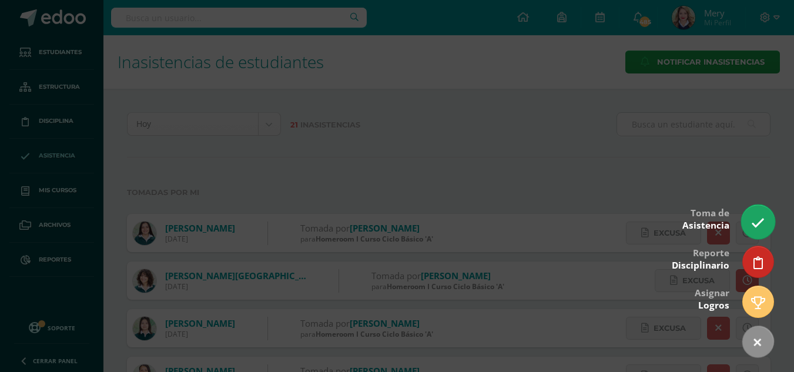
click at [755, 219] on icon at bounding box center [758, 223] width 14 height 14
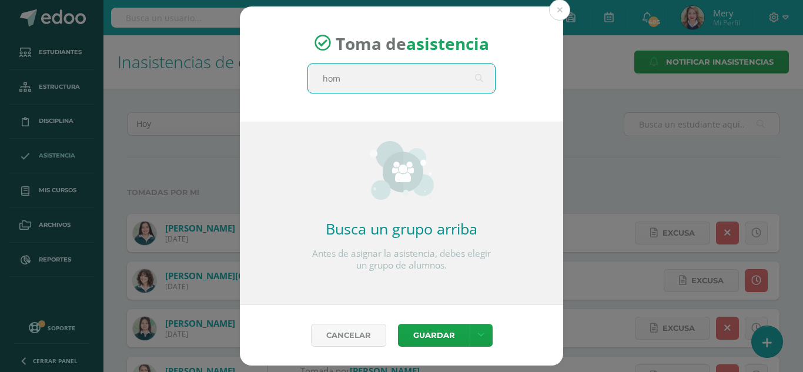
type input "home"
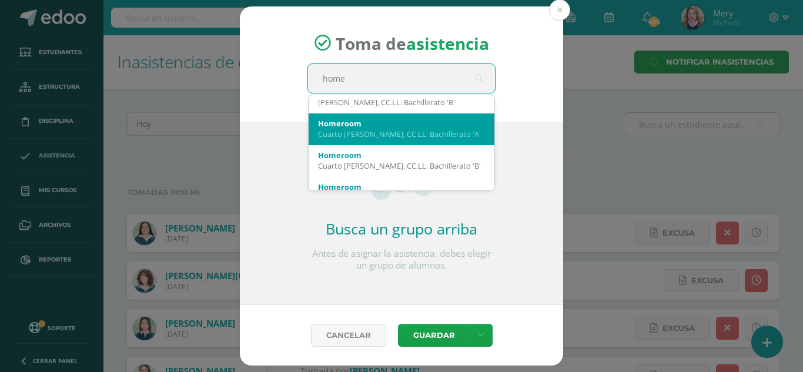
scroll to position [294, 0]
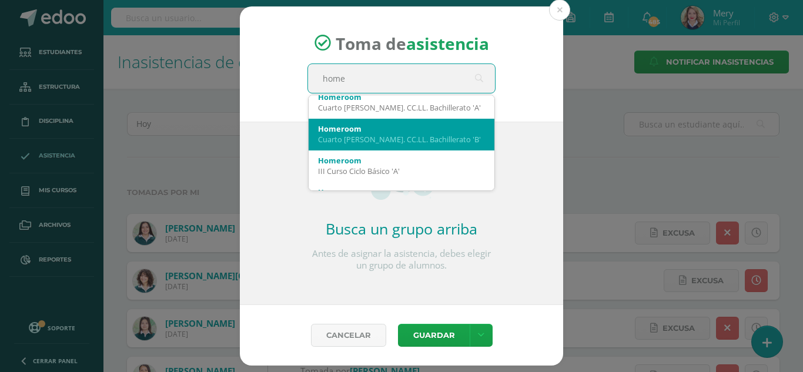
click at [410, 129] on div "Homeroom" at bounding box center [401, 128] width 167 height 11
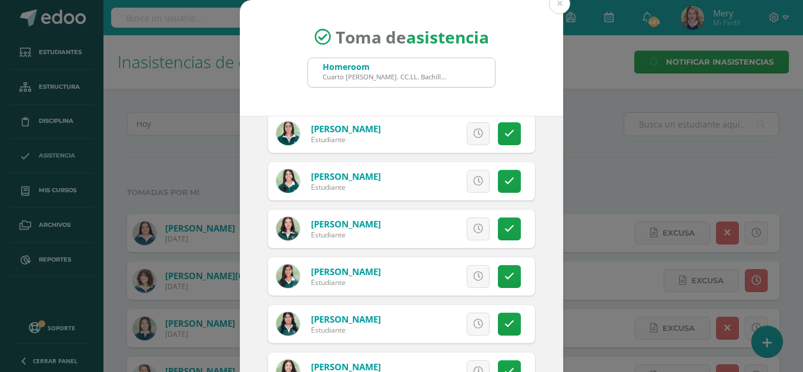
scroll to position [890, 0]
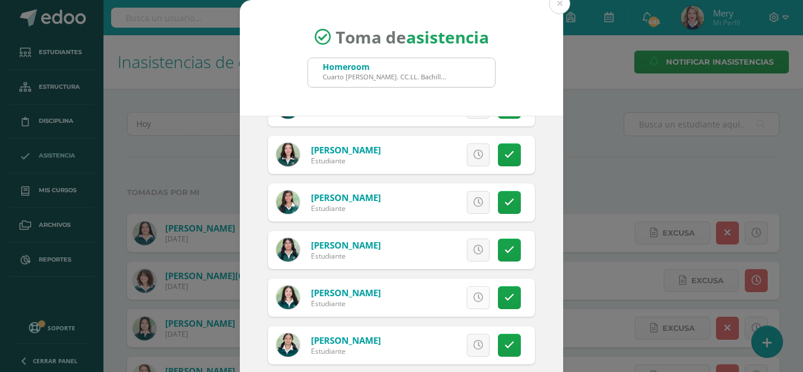
click at [473, 294] on icon at bounding box center [478, 298] width 10 height 10
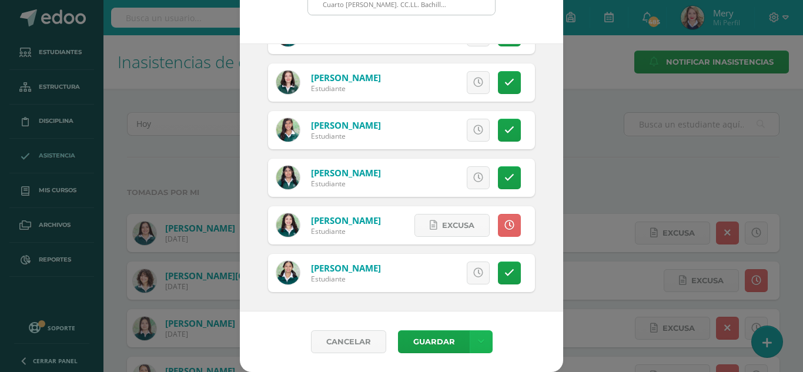
click at [480, 336] on link at bounding box center [481, 341] width 23 height 23
click at [461, 295] on link "Guardar sin notificar inasistencias" at bounding box center [451, 297] width 129 height 28
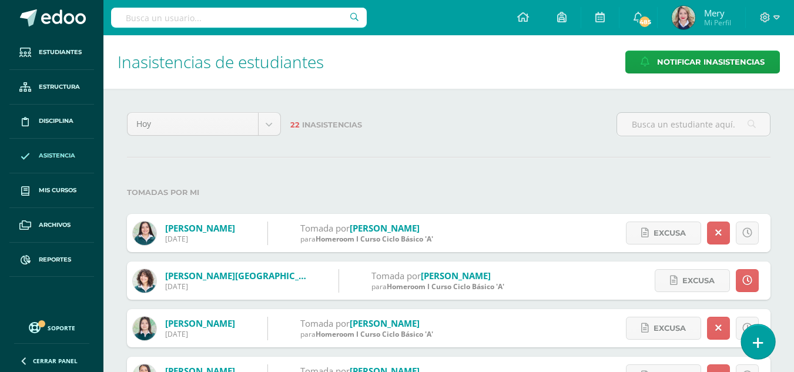
click at [763, 343] on link at bounding box center [757, 341] width 33 height 34
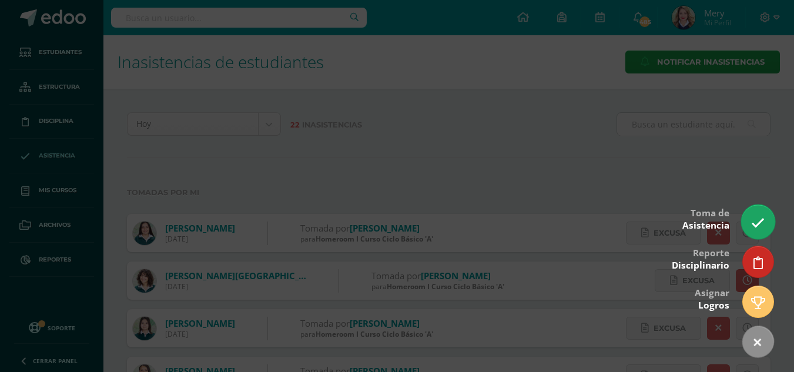
click at [753, 227] on icon at bounding box center [758, 223] width 14 height 14
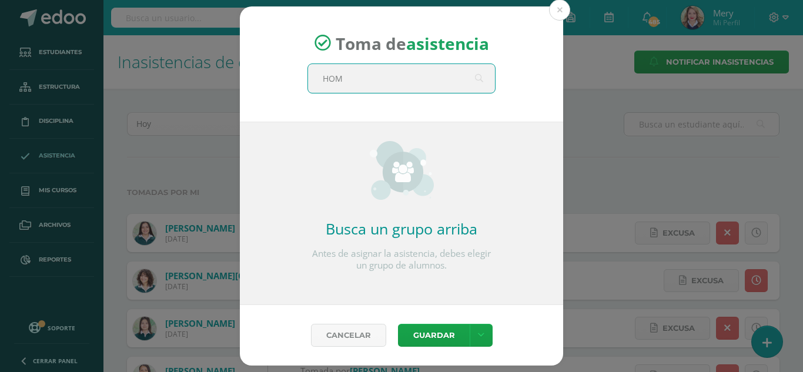
type input "HOME"
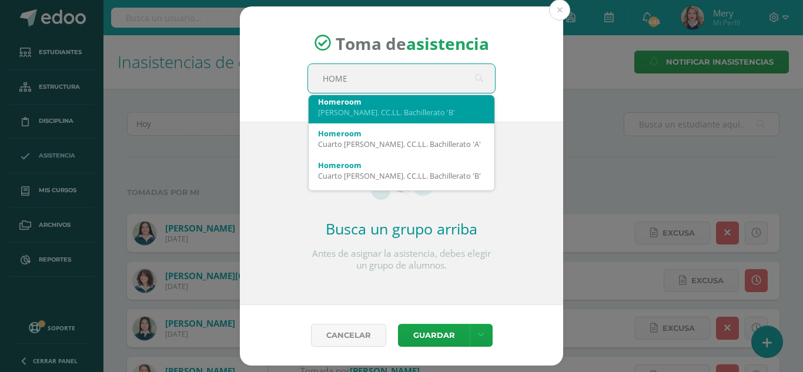
scroll to position [259, 0]
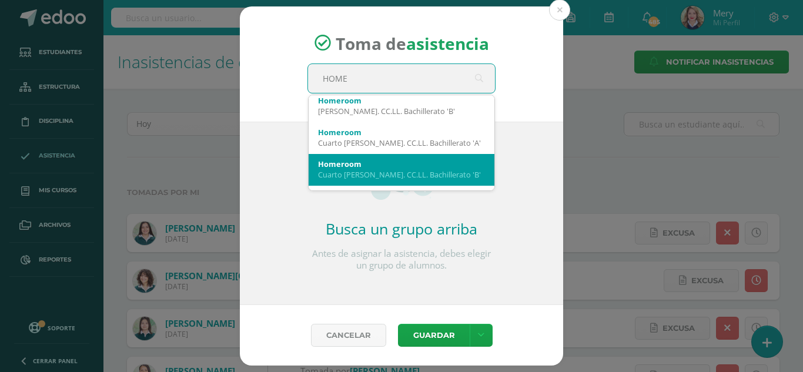
click at [423, 163] on div "Homeroom" at bounding box center [401, 164] width 167 height 11
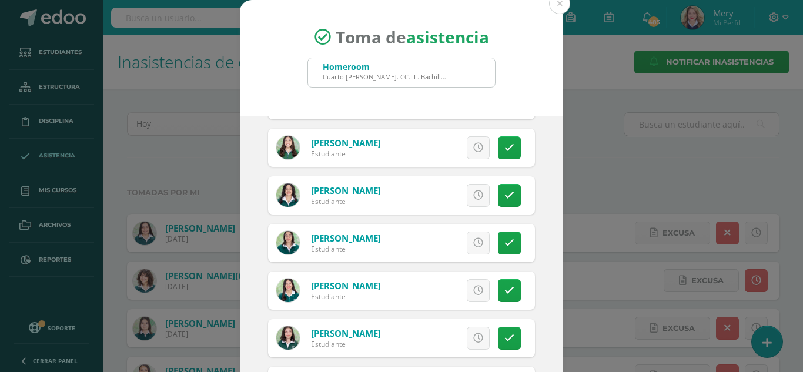
scroll to position [940, 0]
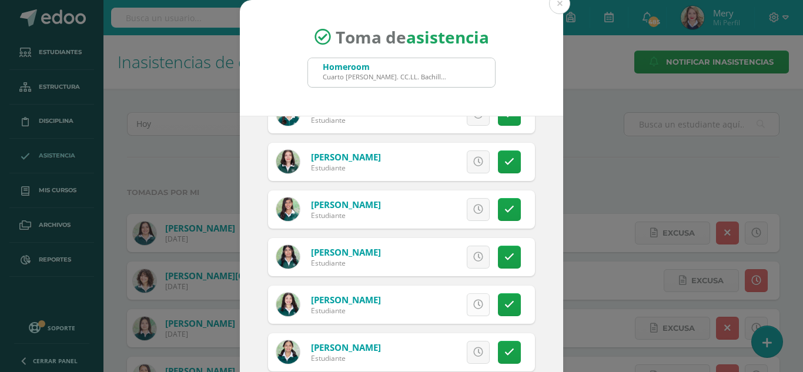
click at [473, 306] on icon at bounding box center [478, 305] width 10 height 10
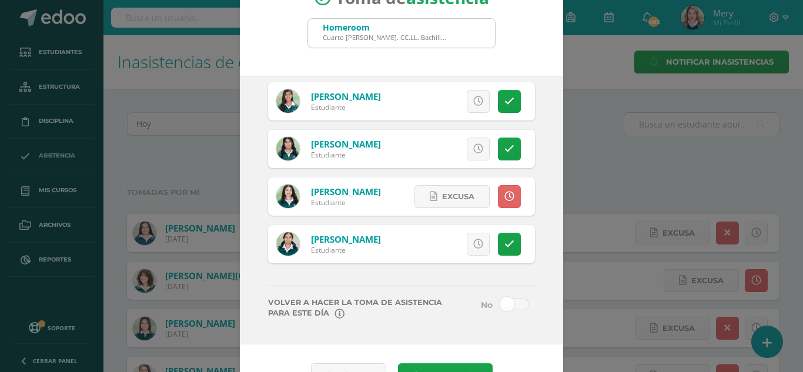
scroll to position [72, 0]
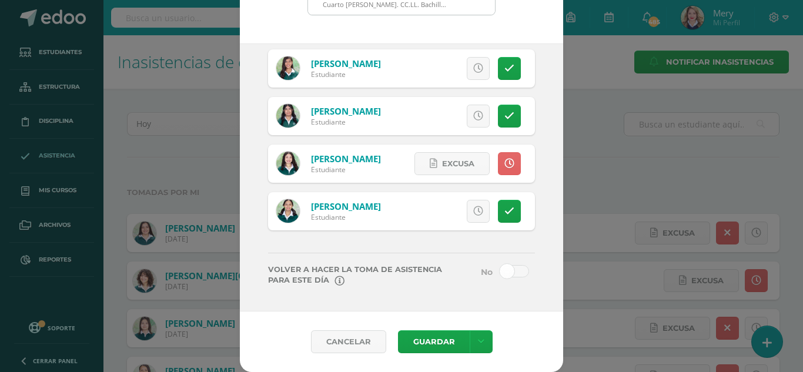
click at [502, 272] on span at bounding box center [514, 271] width 29 height 12
click at [0, 0] on input "checkbox" at bounding box center [0, 0] width 0 height 0
click at [478, 338] on link at bounding box center [481, 341] width 23 height 23
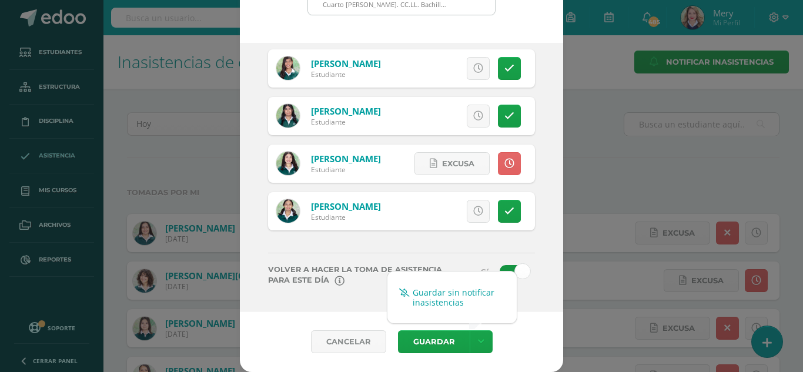
click at [467, 296] on link "Guardar sin notificar inasistencias" at bounding box center [451, 297] width 129 height 28
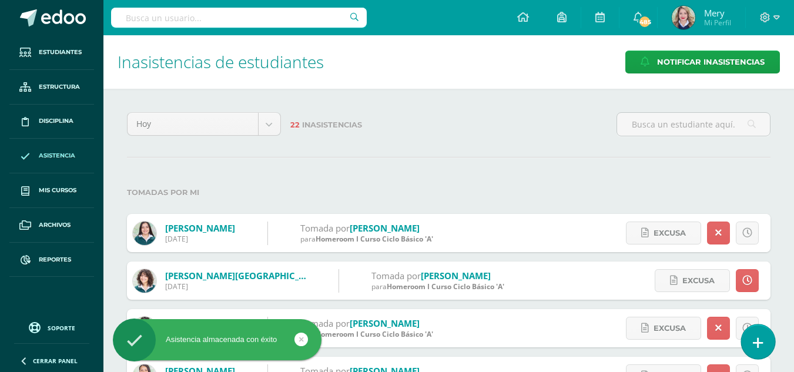
click at [761, 346] on icon at bounding box center [758, 343] width 11 height 14
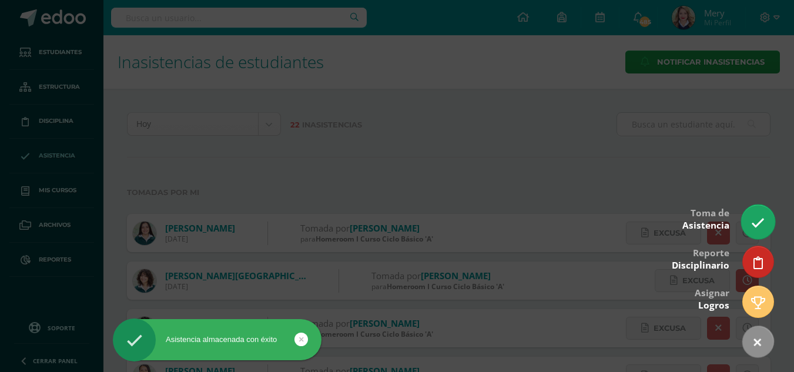
click at [753, 220] on icon at bounding box center [758, 223] width 14 height 14
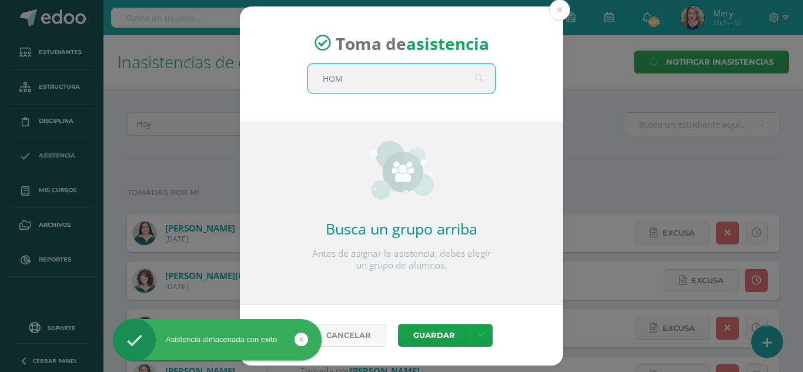
type input "HOME"
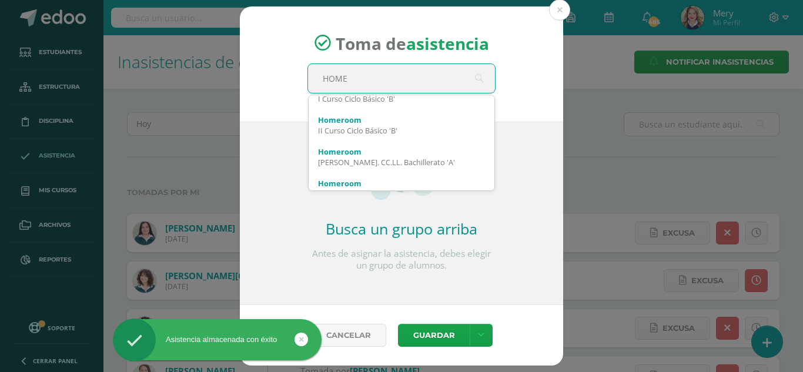
scroll to position [176, 0]
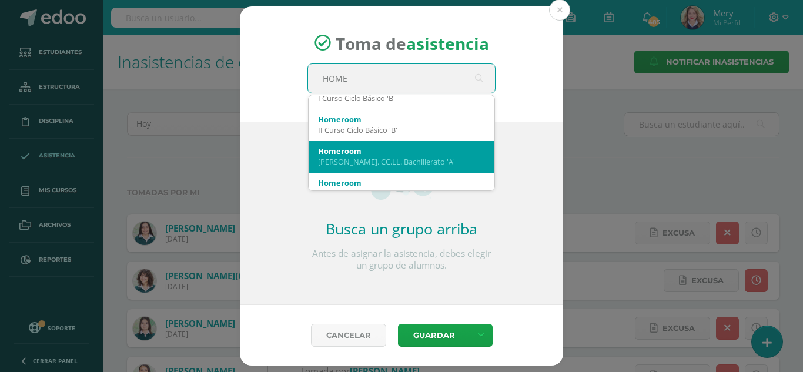
click at [428, 158] on div "Quinto Bach. CC.LL. Bachillerato 'A'" at bounding box center [401, 161] width 167 height 11
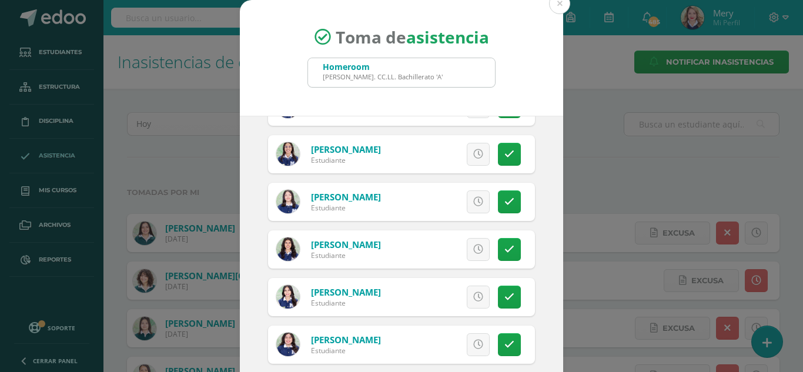
click at [473, 296] on icon at bounding box center [478, 297] width 10 height 10
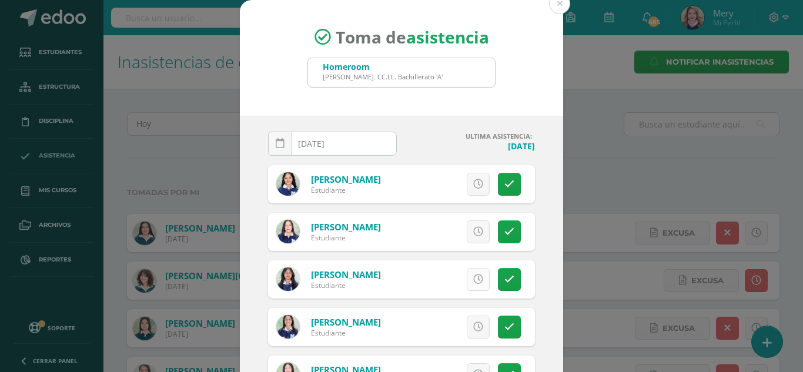
scroll to position [0, 0]
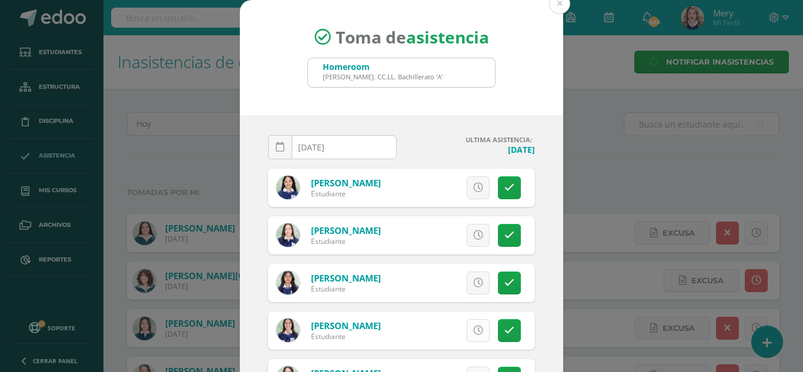
click at [467, 324] on link at bounding box center [478, 330] width 23 height 23
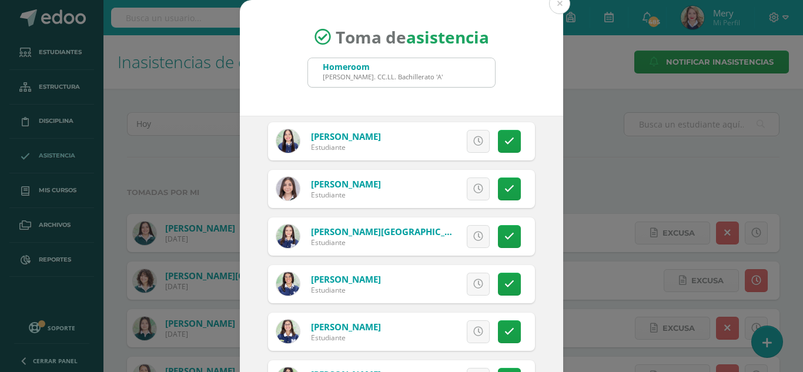
scroll to position [588, 0]
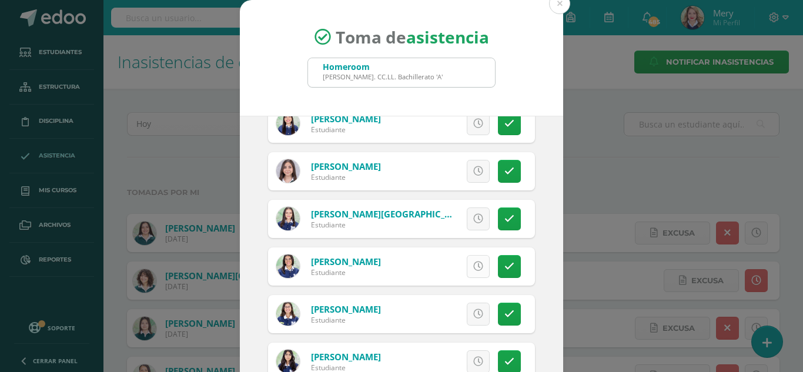
click at [468, 274] on link at bounding box center [478, 266] width 23 height 23
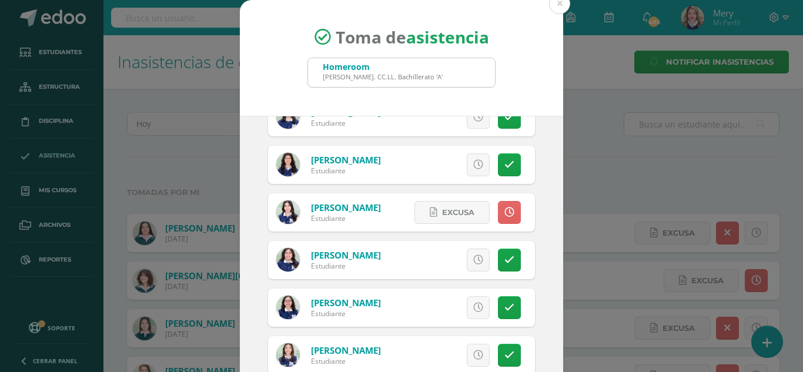
scroll to position [235, 0]
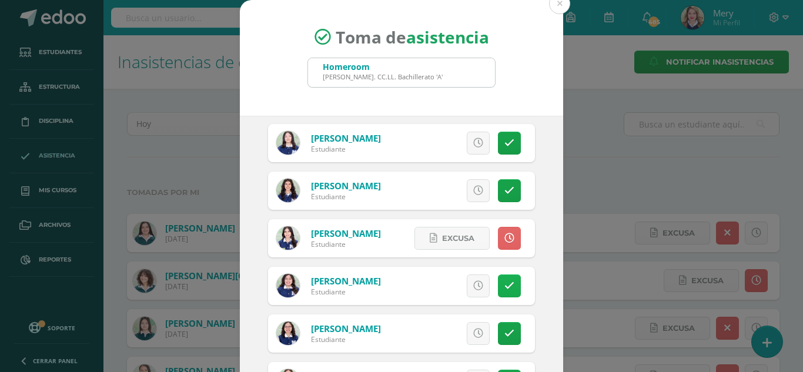
click at [504, 286] on icon at bounding box center [509, 286] width 10 height 10
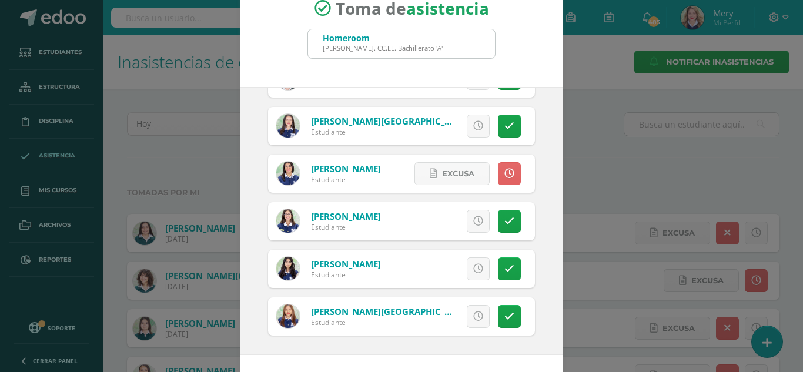
scroll to position [72, 0]
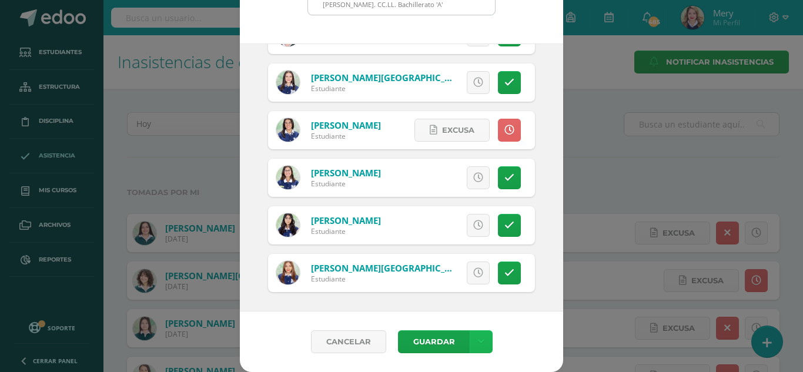
click at [481, 347] on link at bounding box center [481, 341] width 23 height 23
drag, startPoint x: 469, startPoint y: 285, endPoint x: 533, endPoint y: 347, distance: 88.9
click at [469, 285] on link "Guardar sin notificar inasistencias" at bounding box center [451, 297] width 129 height 28
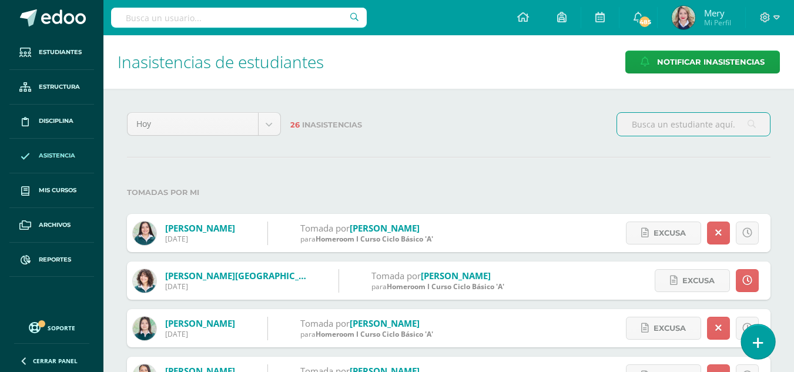
click at [749, 336] on link at bounding box center [757, 341] width 33 height 34
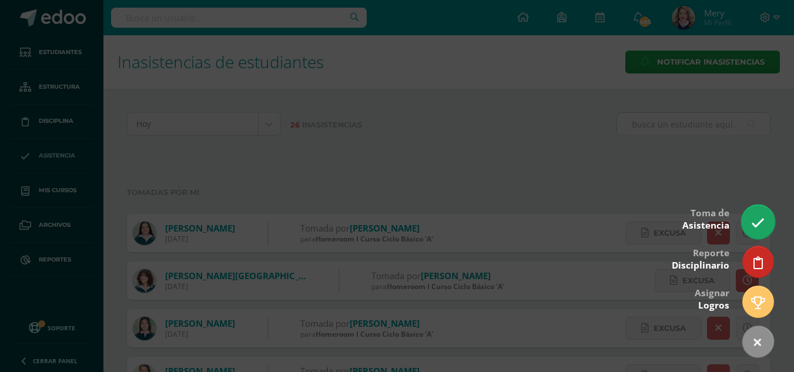
click at [772, 217] on link at bounding box center [757, 222] width 33 height 34
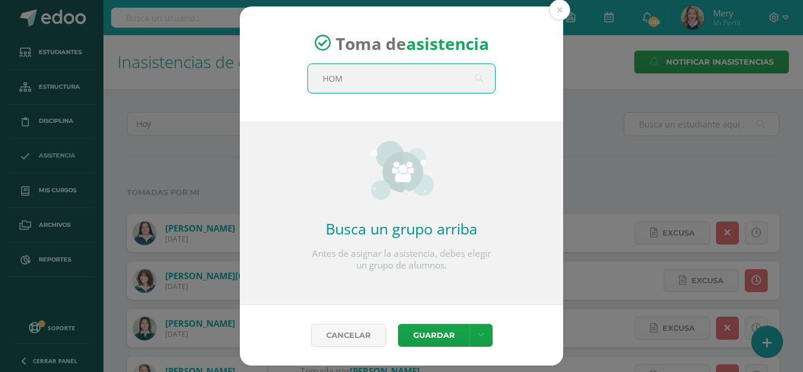
type input "HOME"
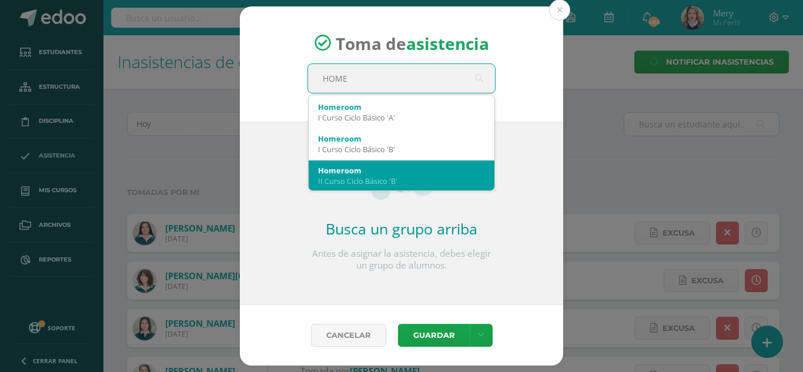
scroll to position [176, 0]
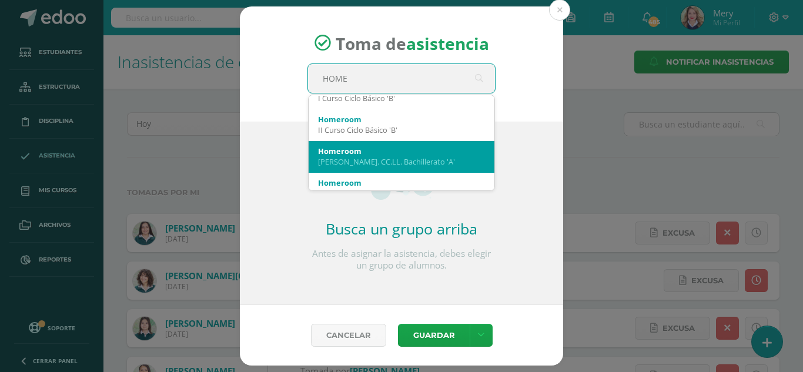
click at [388, 160] on div "[PERSON_NAME]. CC.LL. Bachillerato 'A'" at bounding box center [401, 161] width 167 height 11
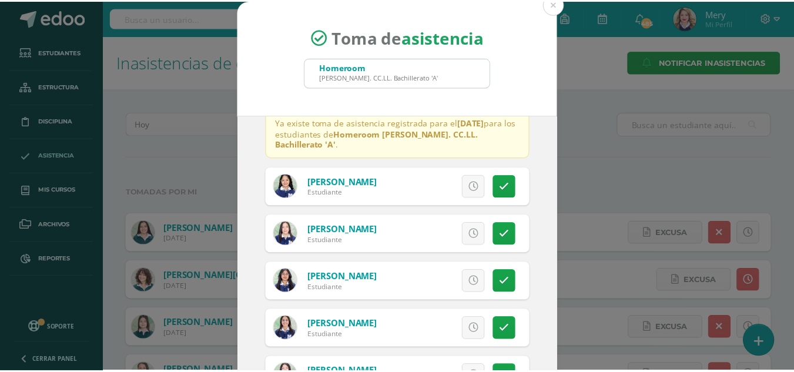
scroll to position [0, 0]
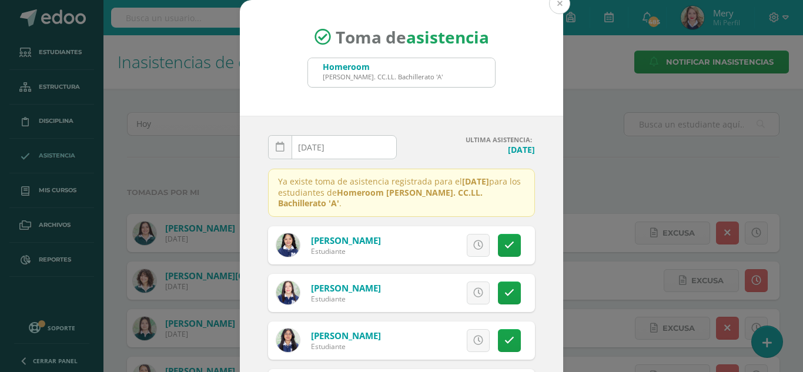
click at [554, 6] on button at bounding box center [559, 3] width 21 height 21
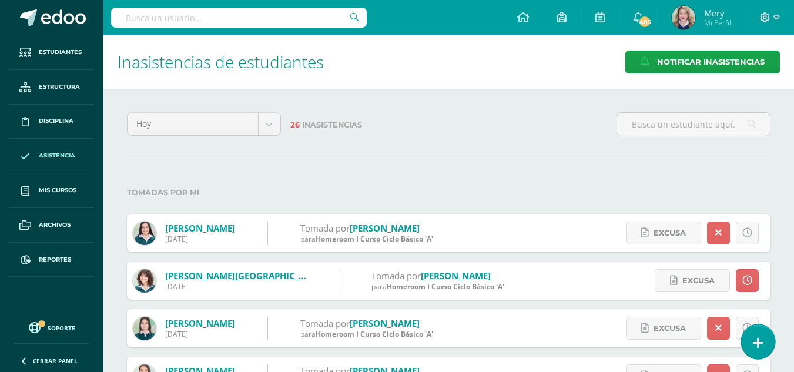
click at [769, 349] on link at bounding box center [757, 341] width 33 height 34
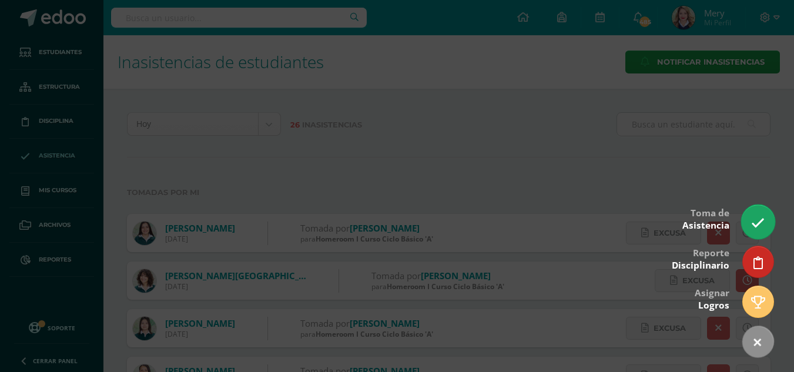
click at [753, 223] on icon at bounding box center [758, 223] width 14 height 14
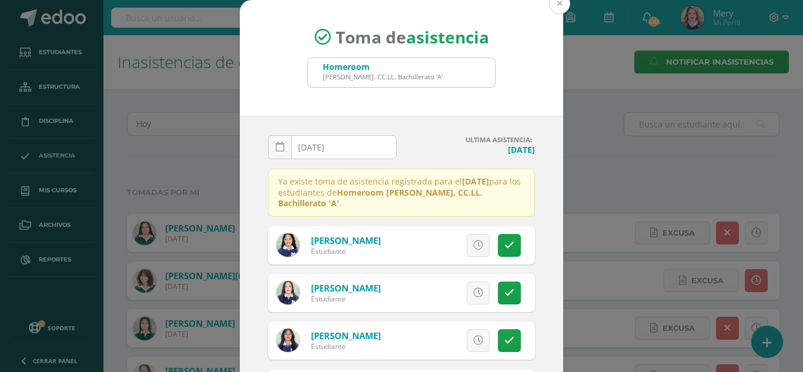
click at [558, 8] on button at bounding box center [559, 3] width 21 height 21
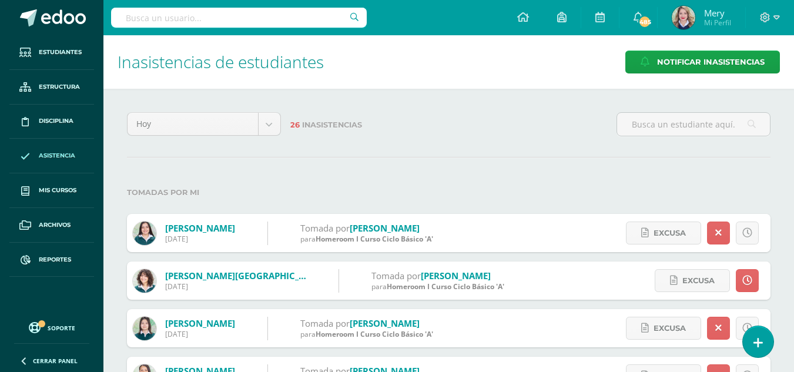
click at [187, 27] on input "text" at bounding box center [239, 18] width 256 height 20
type input "danae noches"
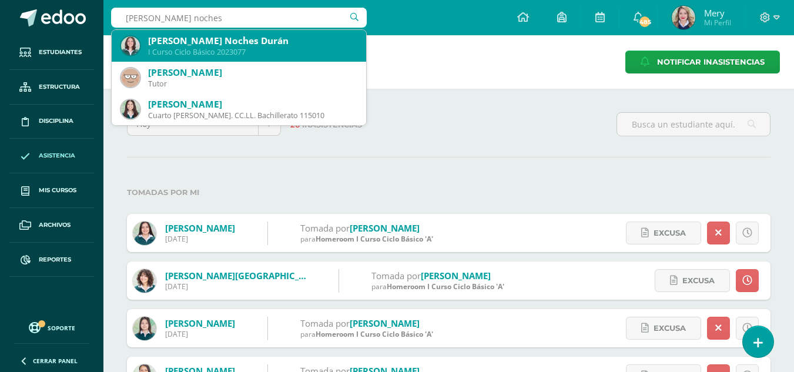
click at [204, 45] on div "Dánae Noches Durán" at bounding box center [252, 41] width 209 height 12
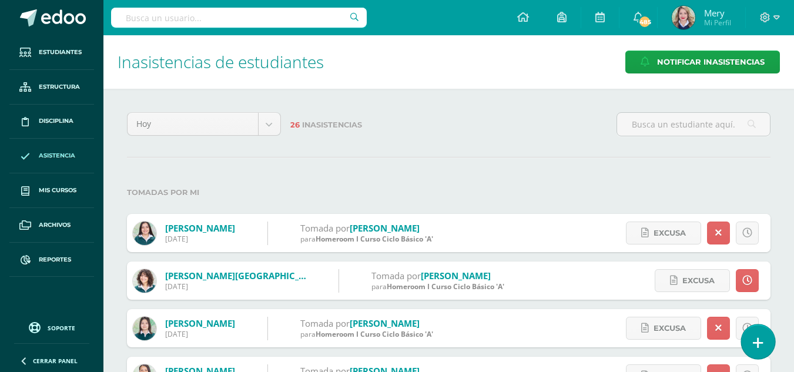
click at [752, 338] on link at bounding box center [757, 341] width 33 height 34
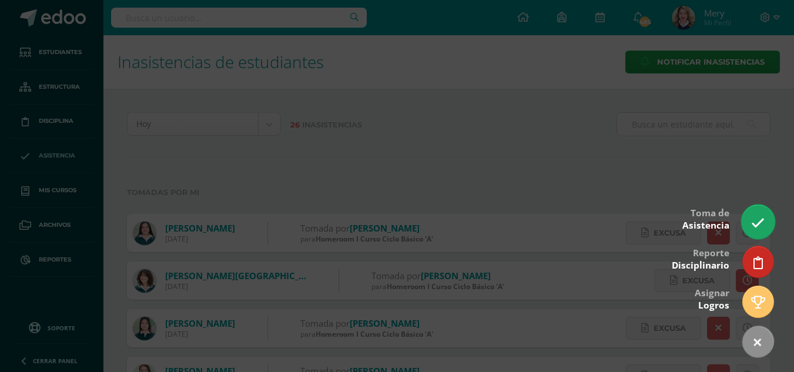
click at [763, 223] on icon at bounding box center [758, 223] width 14 height 14
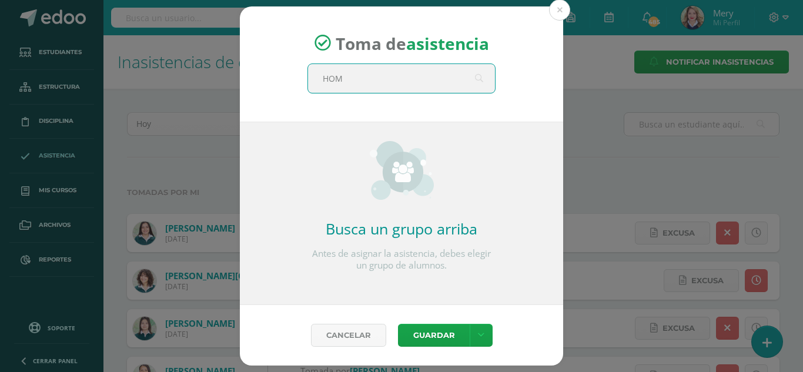
type input "HOME"
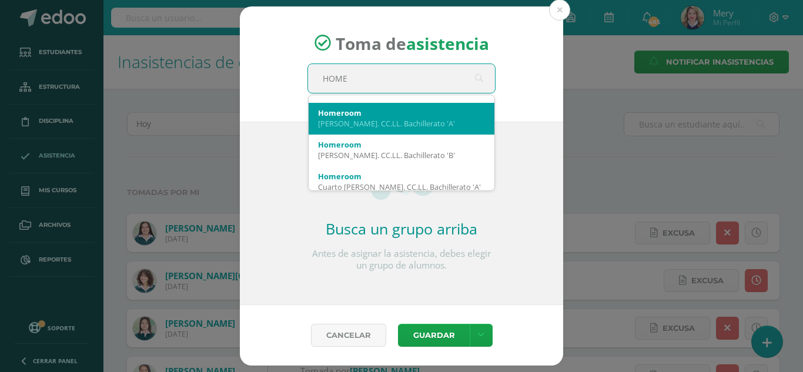
scroll to position [235, 0]
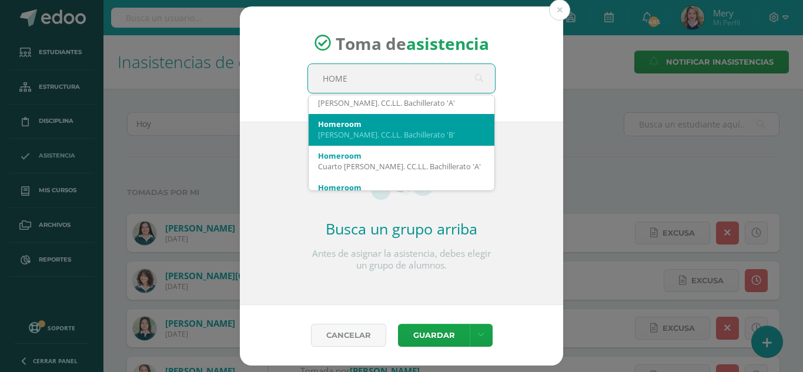
click at [416, 140] on div "Homeroom Quinto Bach. CC.LL. Bachillerato 'B'" at bounding box center [401, 129] width 167 height 31
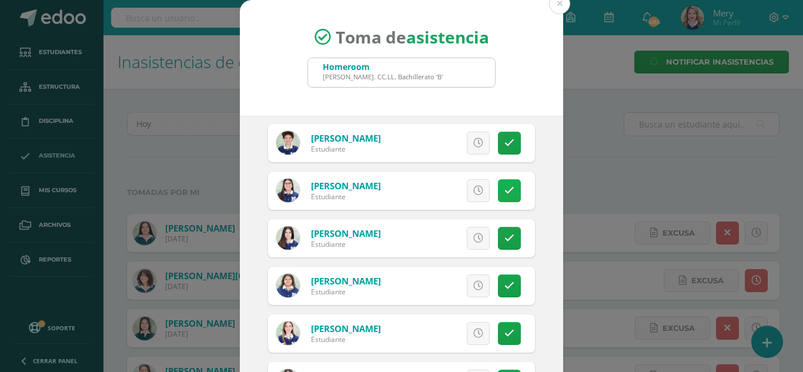
click at [504, 187] on icon at bounding box center [509, 191] width 10 height 10
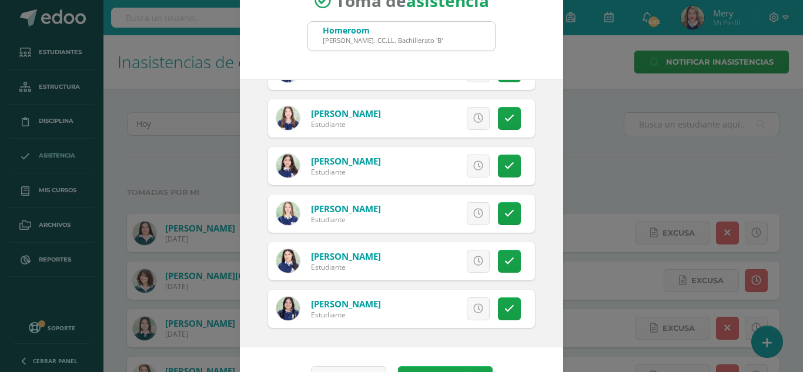
scroll to position [72, 0]
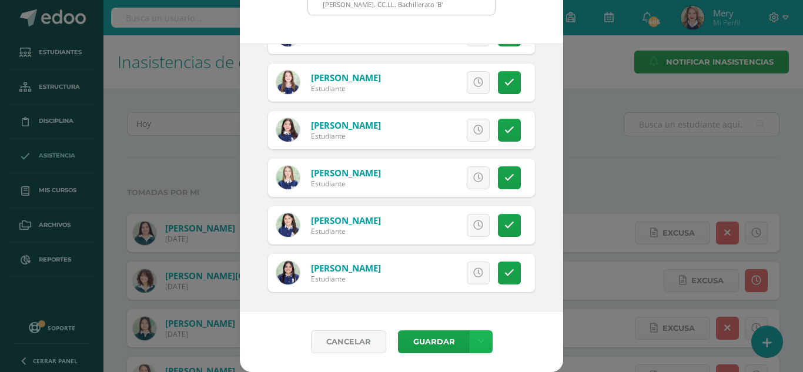
click at [485, 343] on link at bounding box center [481, 341] width 23 height 23
drag, startPoint x: 470, startPoint y: 293, endPoint x: 512, endPoint y: 311, distance: 46.6
click at [469, 293] on link "Guardar sin notificar inasistencias" at bounding box center [451, 297] width 129 height 28
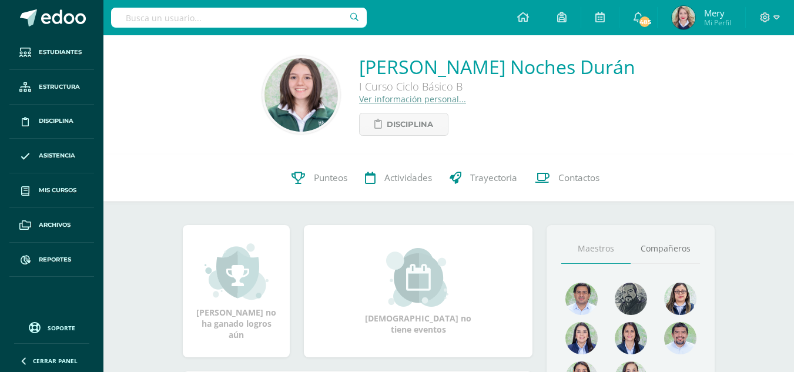
click at [466, 100] on link "Ver información personal..." at bounding box center [412, 98] width 107 height 11
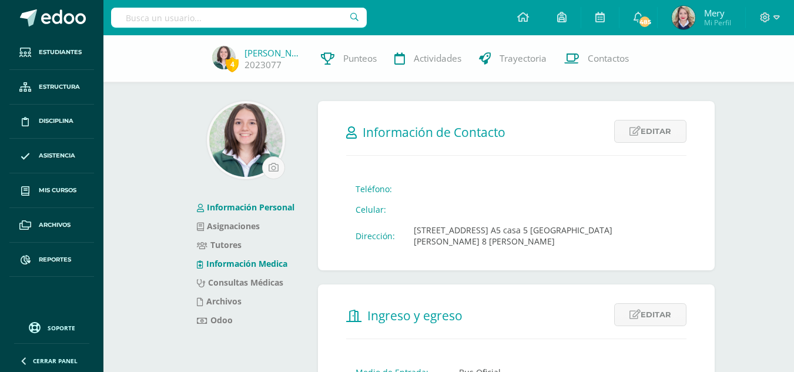
click at [239, 263] on link "Información Medica" at bounding box center [242, 263] width 91 height 11
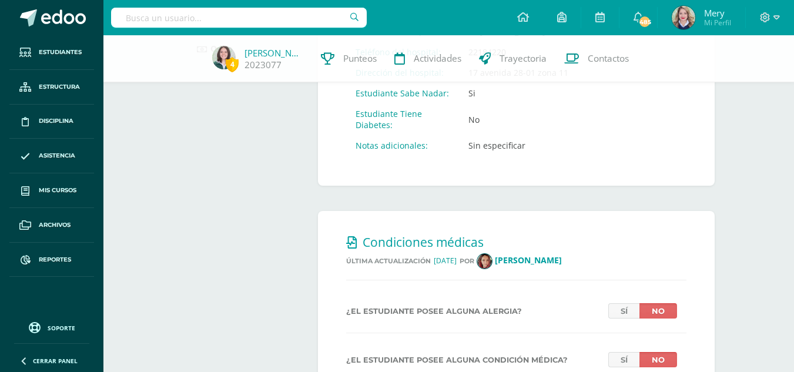
scroll to position [294, 0]
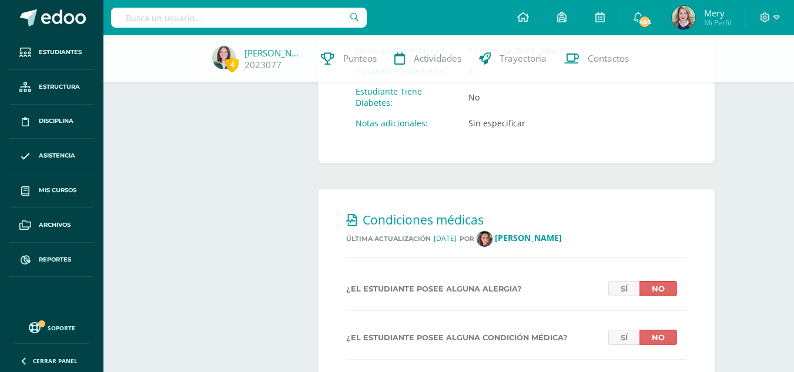
click at [224, 19] on input "text" at bounding box center [239, 18] width 256 height 20
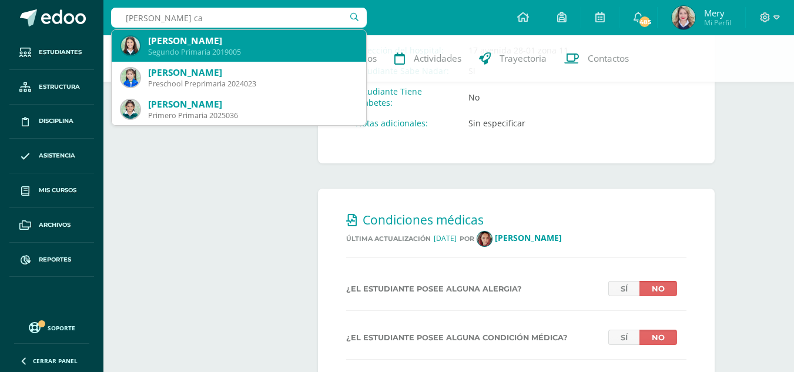
type input "[PERSON_NAME]"
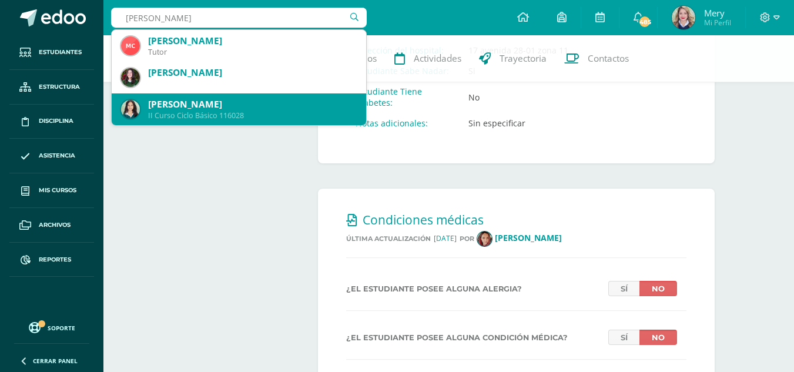
click at [243, 119] on div "II Curso Ciclo Básico 116028" at bounding box center [252, 115] width 209 height 10
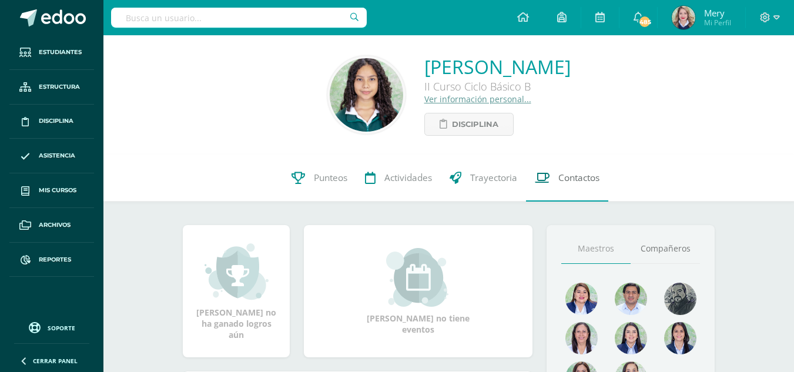
click at [586, 182] on span "Contactos" at bounding box center [578, 178] width 41 height 12
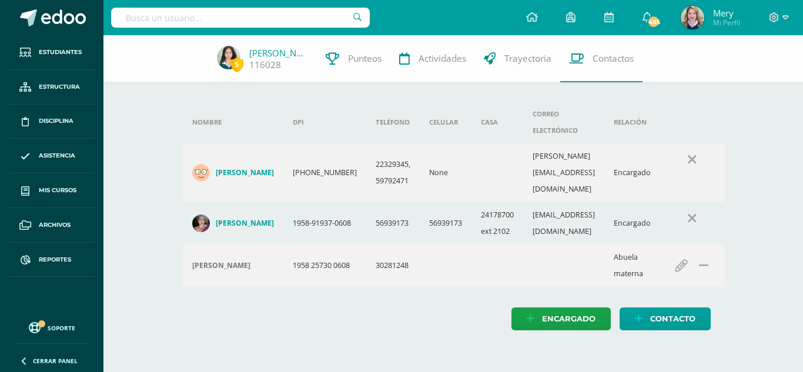
click at [216, 13] on input "text" at bounding box center [240, 18] width 259 height 20
type input "[PERSON_NAME]"
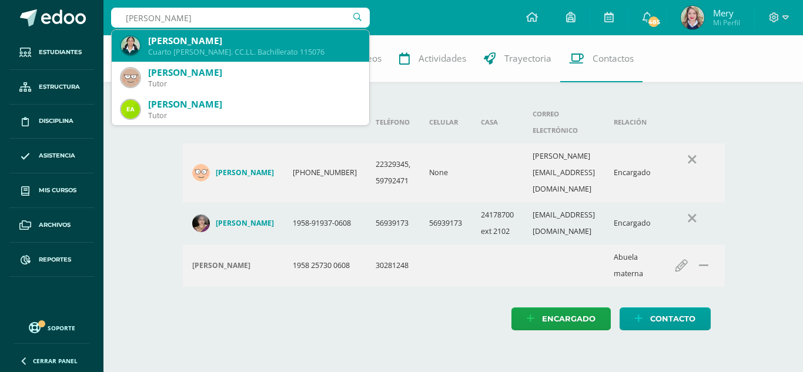
click at [225, 49] on div "Cuarto [PERSON_NAME]. CC.LL. Bachillerato 115076" at bounding box center [254, 52] width 212 height 10
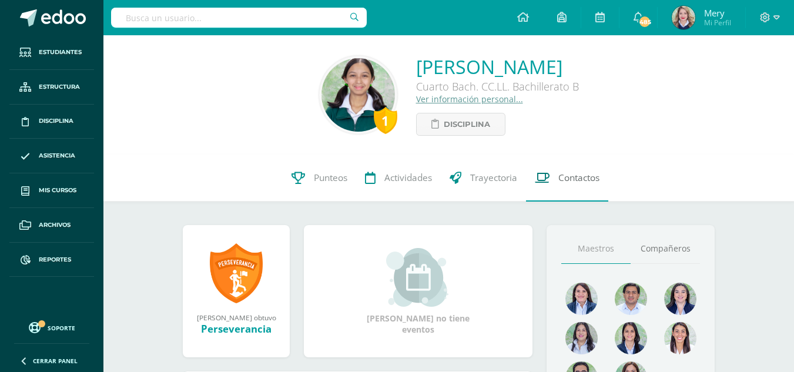
click at [571, 175] on span "Contactos" at bounding box center [578, 178] width 41 height 12
